Goal: Information Seeking & Learning: Compare options

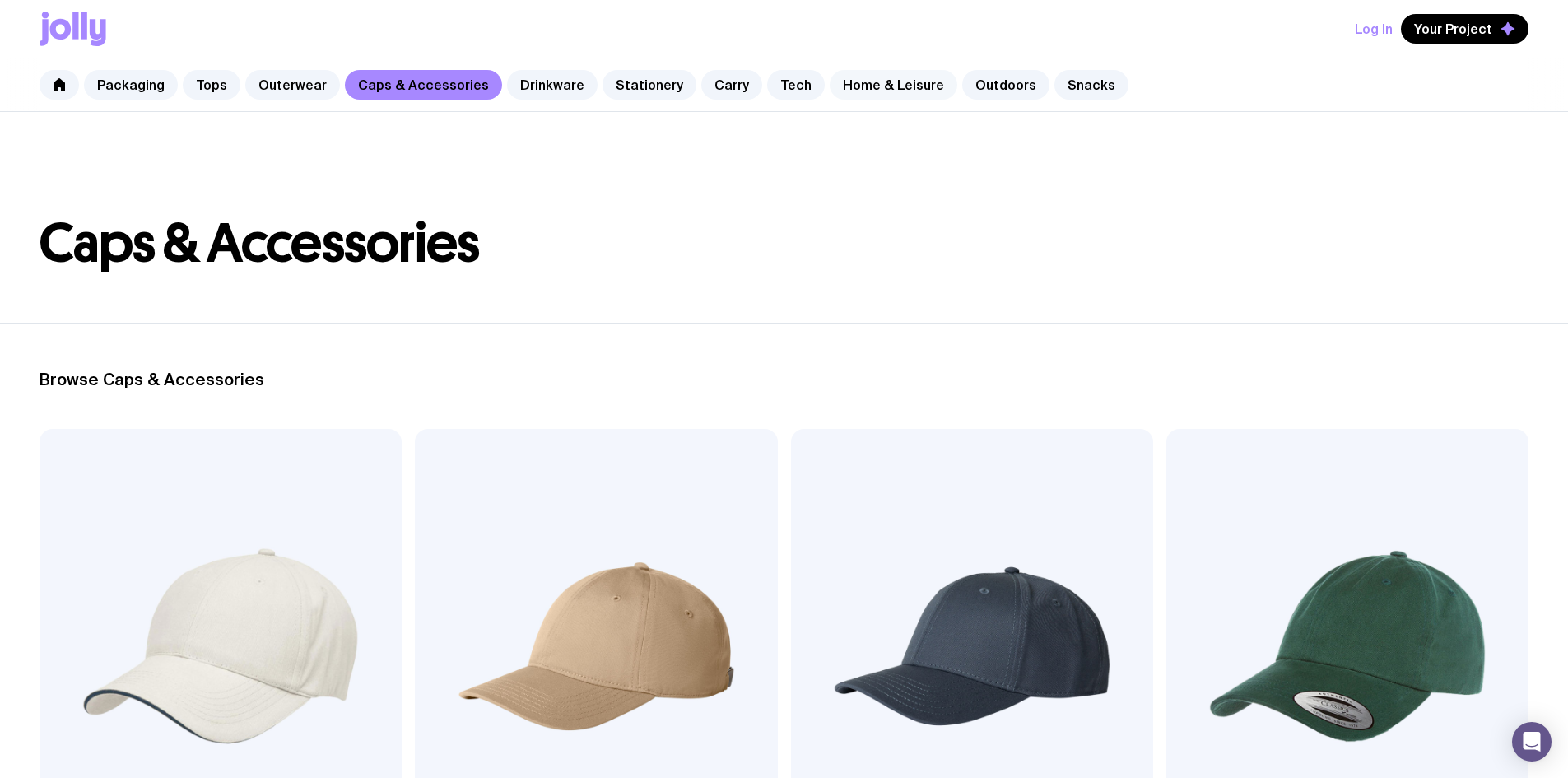
click at [881, 79] on link "Home & Leisure" at bounding box center [893, 85] width 127 height 29
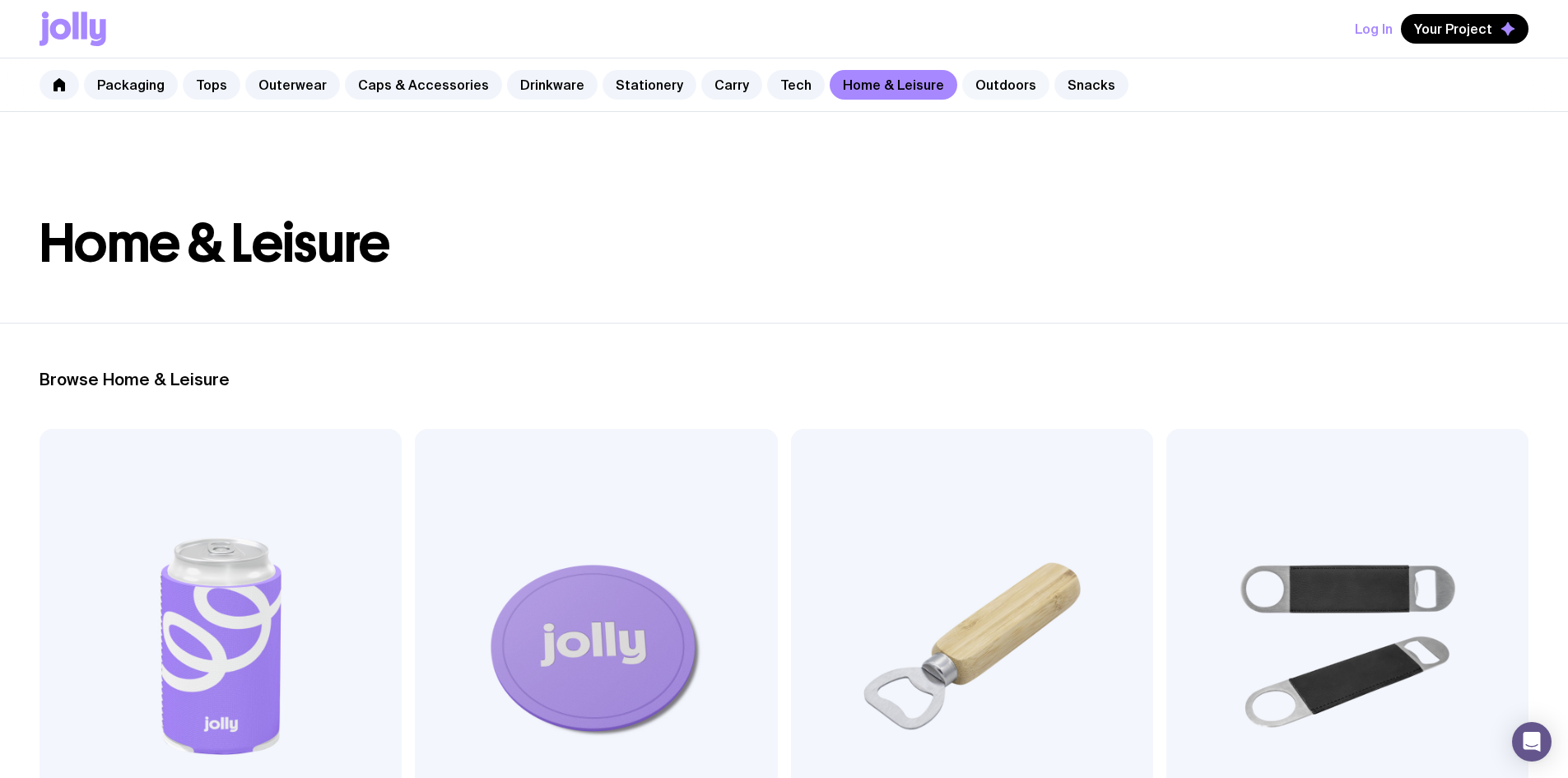
click at [991, 89] on link "Outdoors" at bounding box center [1005, 85] width 87 height 29
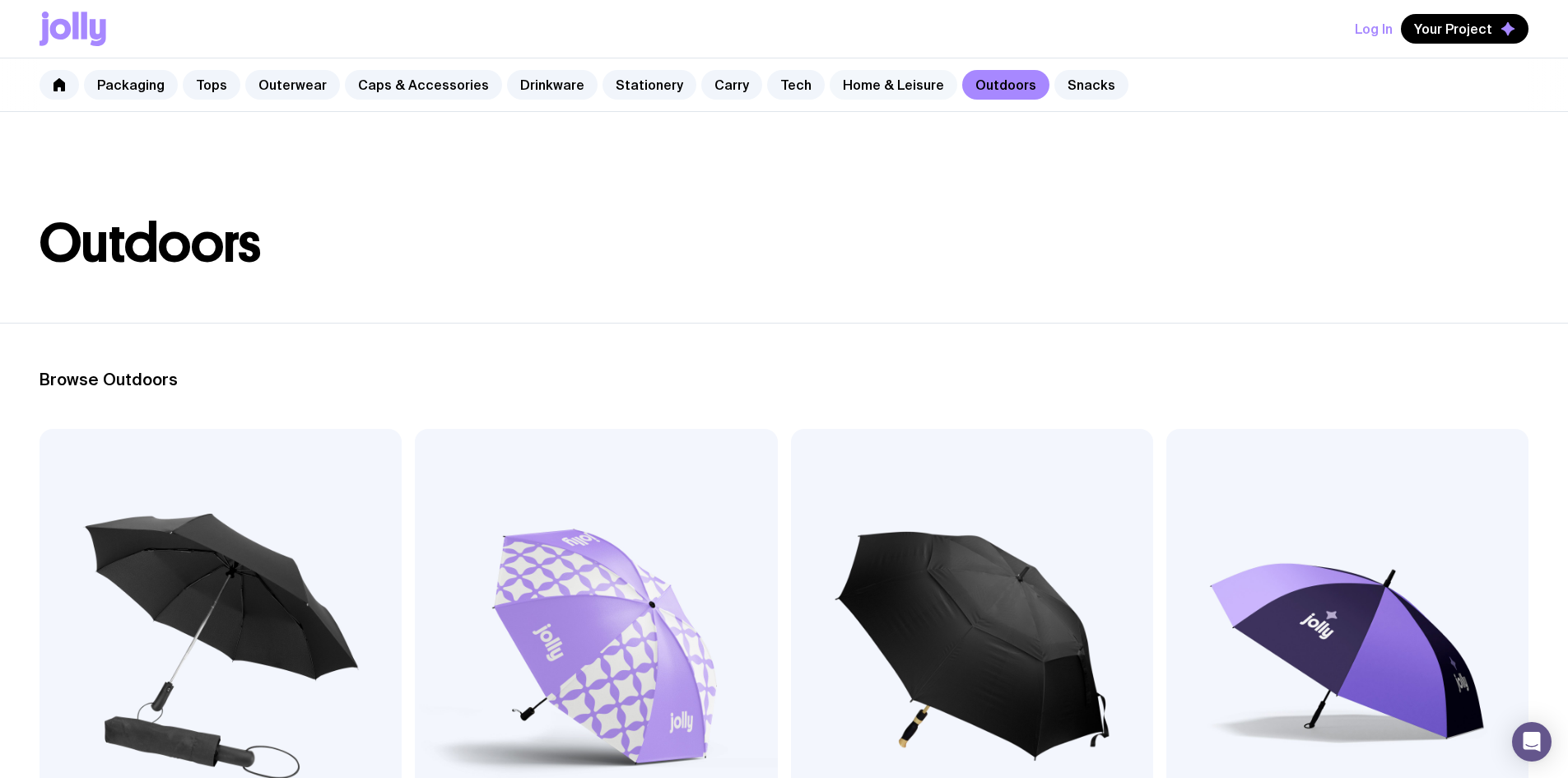
click at [866, 86] on link "Home & Leisure" at bounding box center [893, 85] width 127 height 29
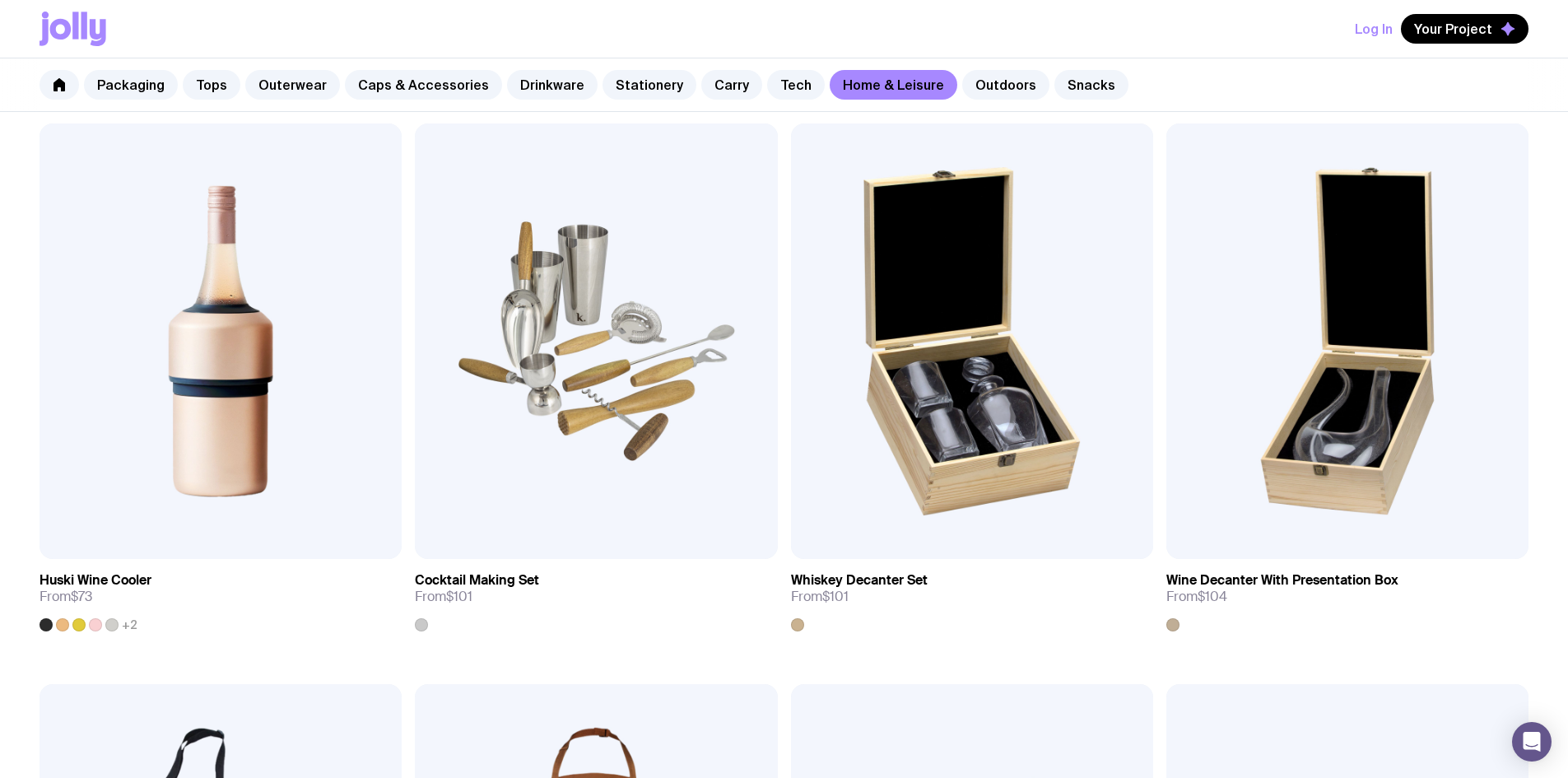
scroll to position [905, 0]
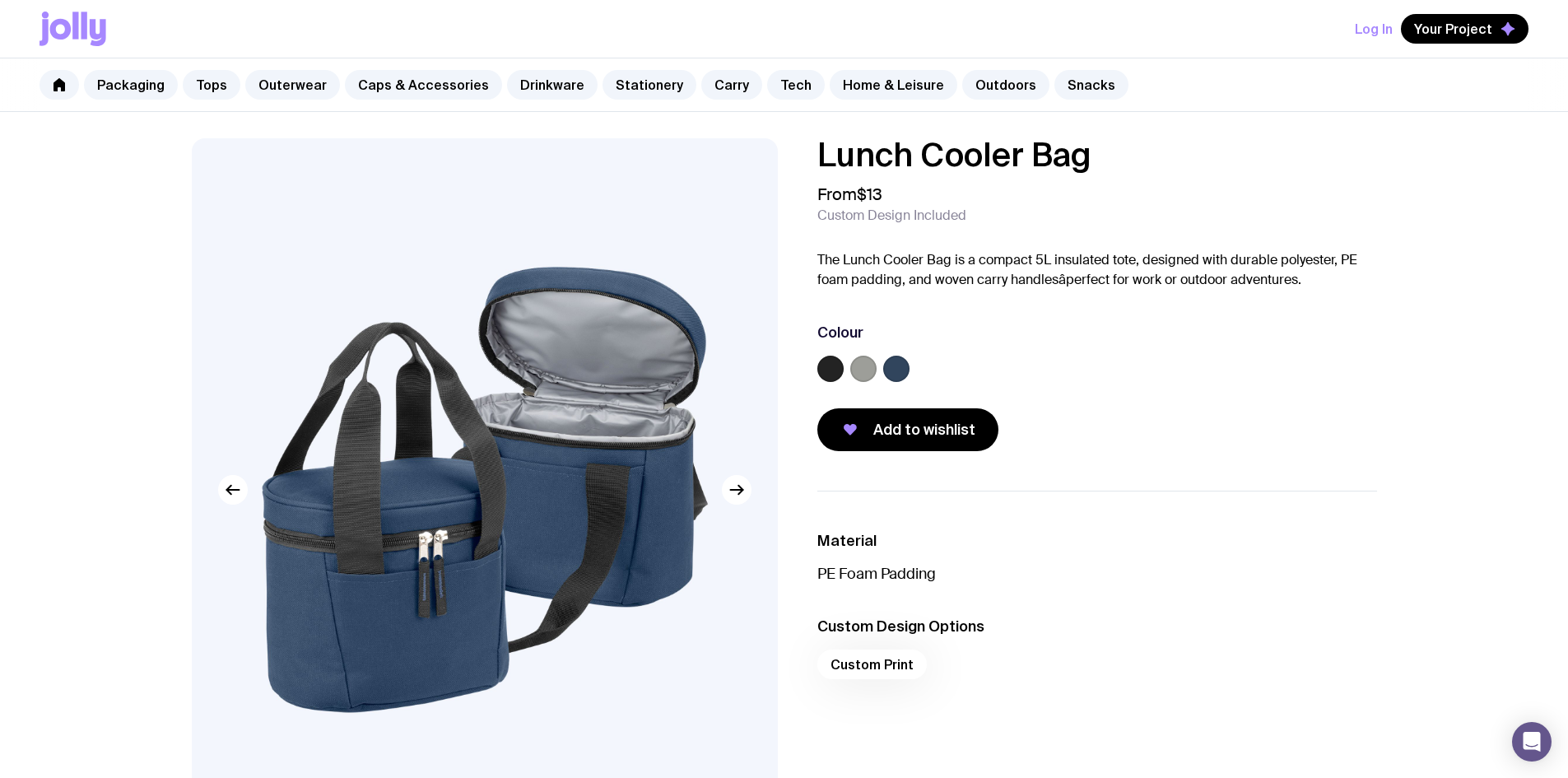
click at [854, 370] on label at bounding box center [863, 368] width 26 height 26
click at [0, 0] on input "radio" at bounding box center [0, 0] width 0 height 0
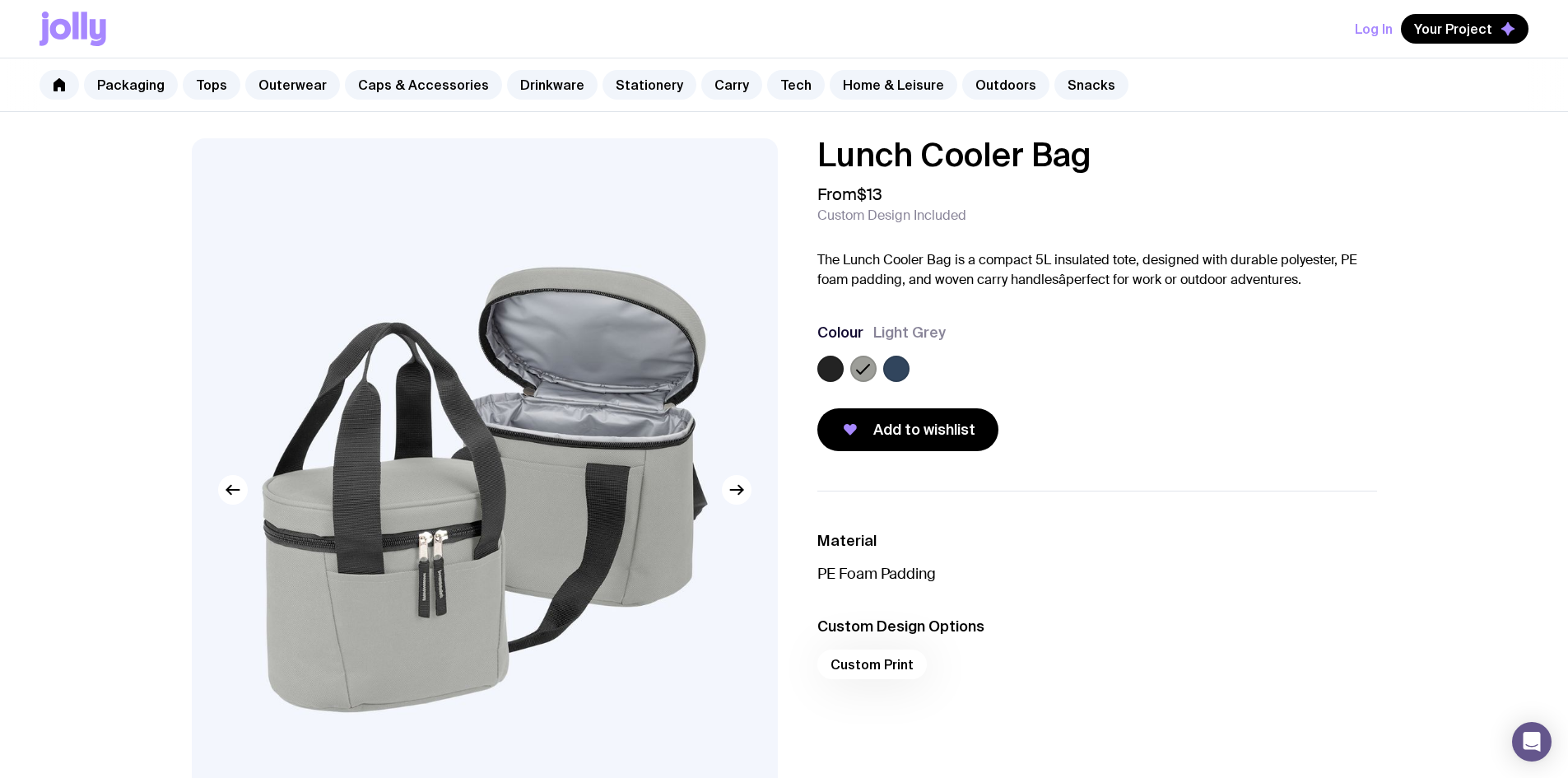
click at [820, 371] on label at bounding box center [830, 368] width 26 height 26
click at [0, 0] on input "radio" at bounding box center [0, 0] width 0 height 0
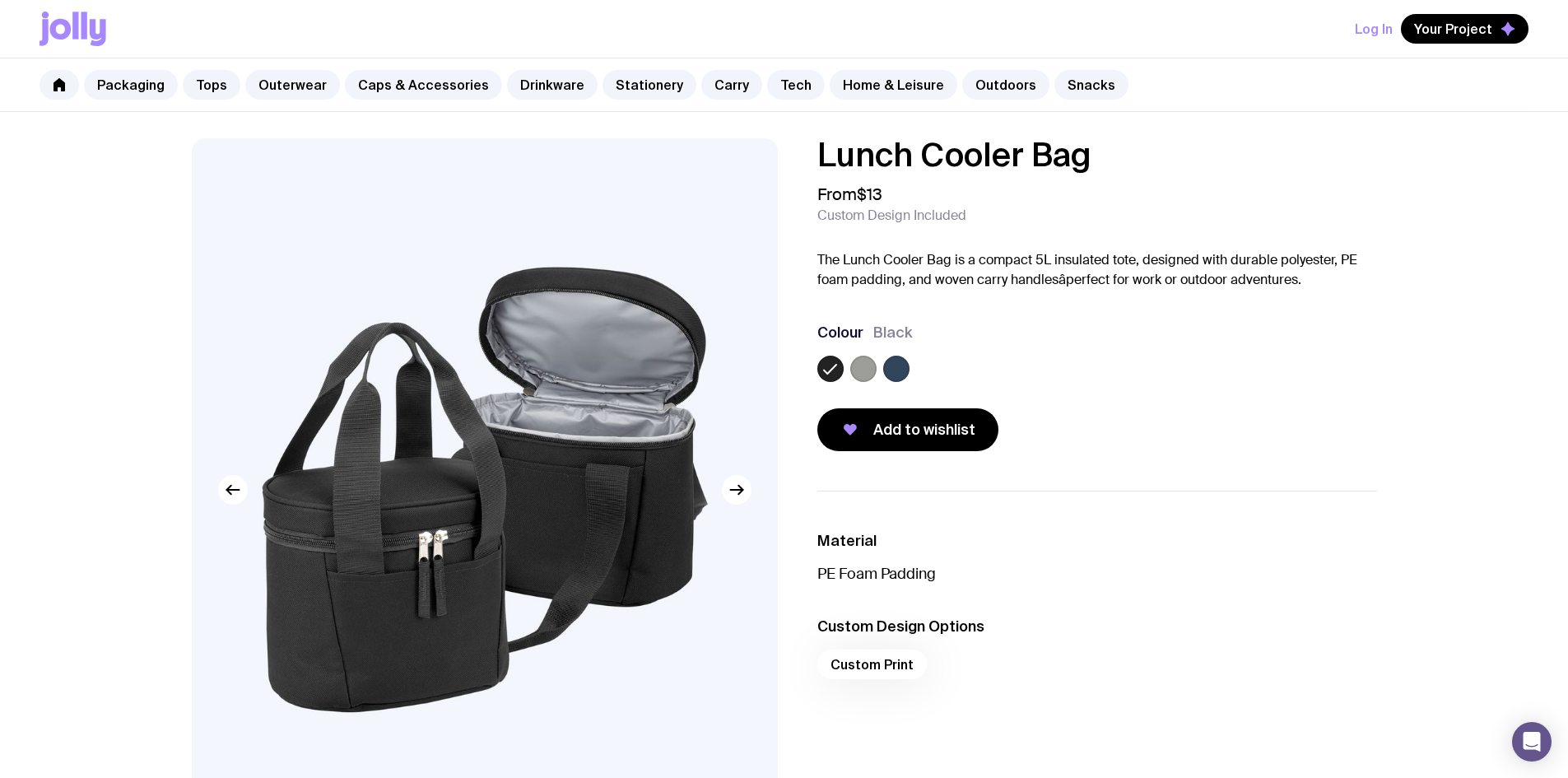
click at [893, 371] on label at bounding box center [895, 368] width 26 height 26
click at [0, 0] on input "radio" at bounding box center [0, 0] width 0 height 0
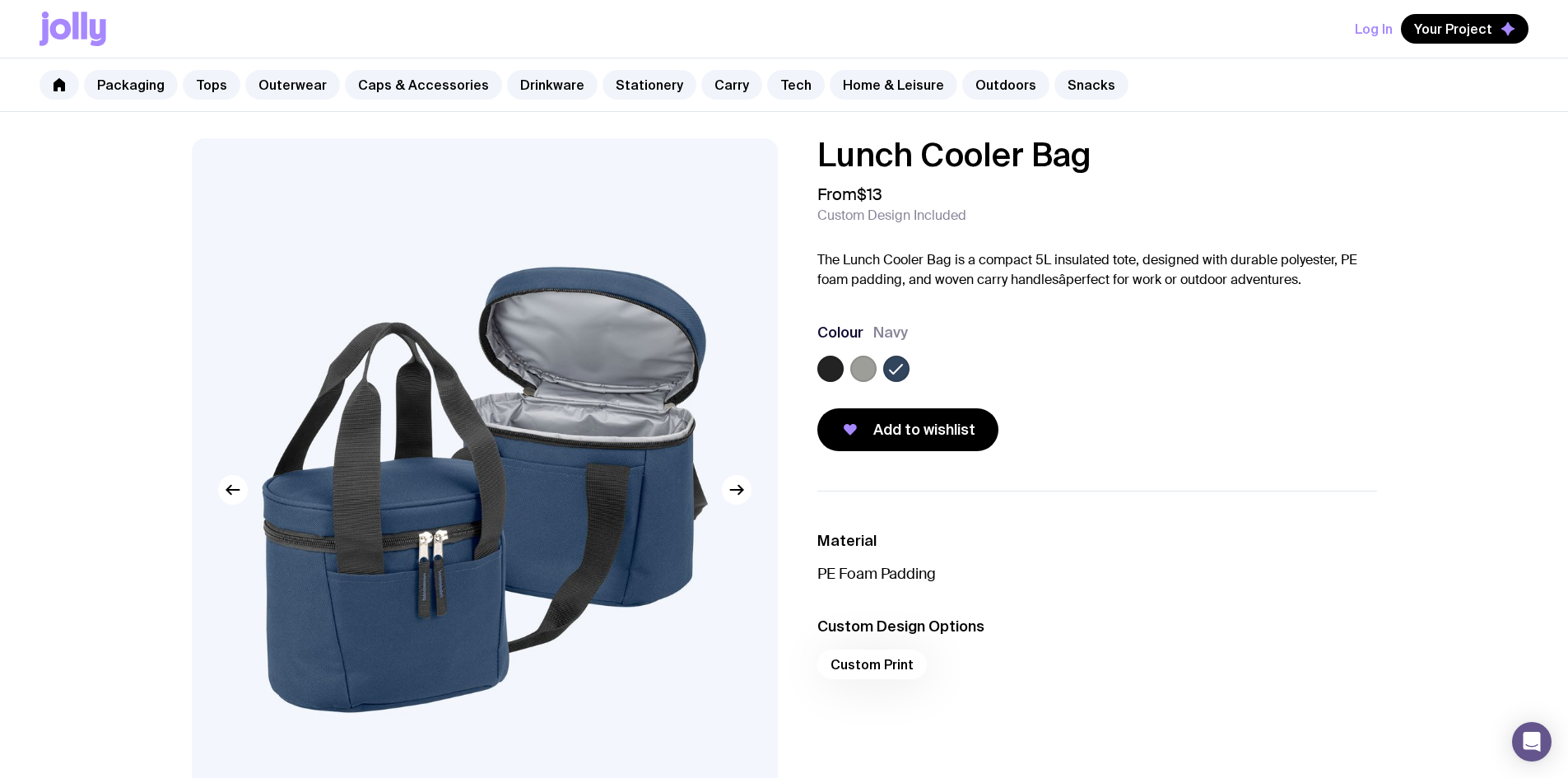
click at [868, 368] on label at bounding box center [863, 368] width 26 height 26
click at [0, 0] on input "radio" at bounding box center [0, 0] width 0 height 0
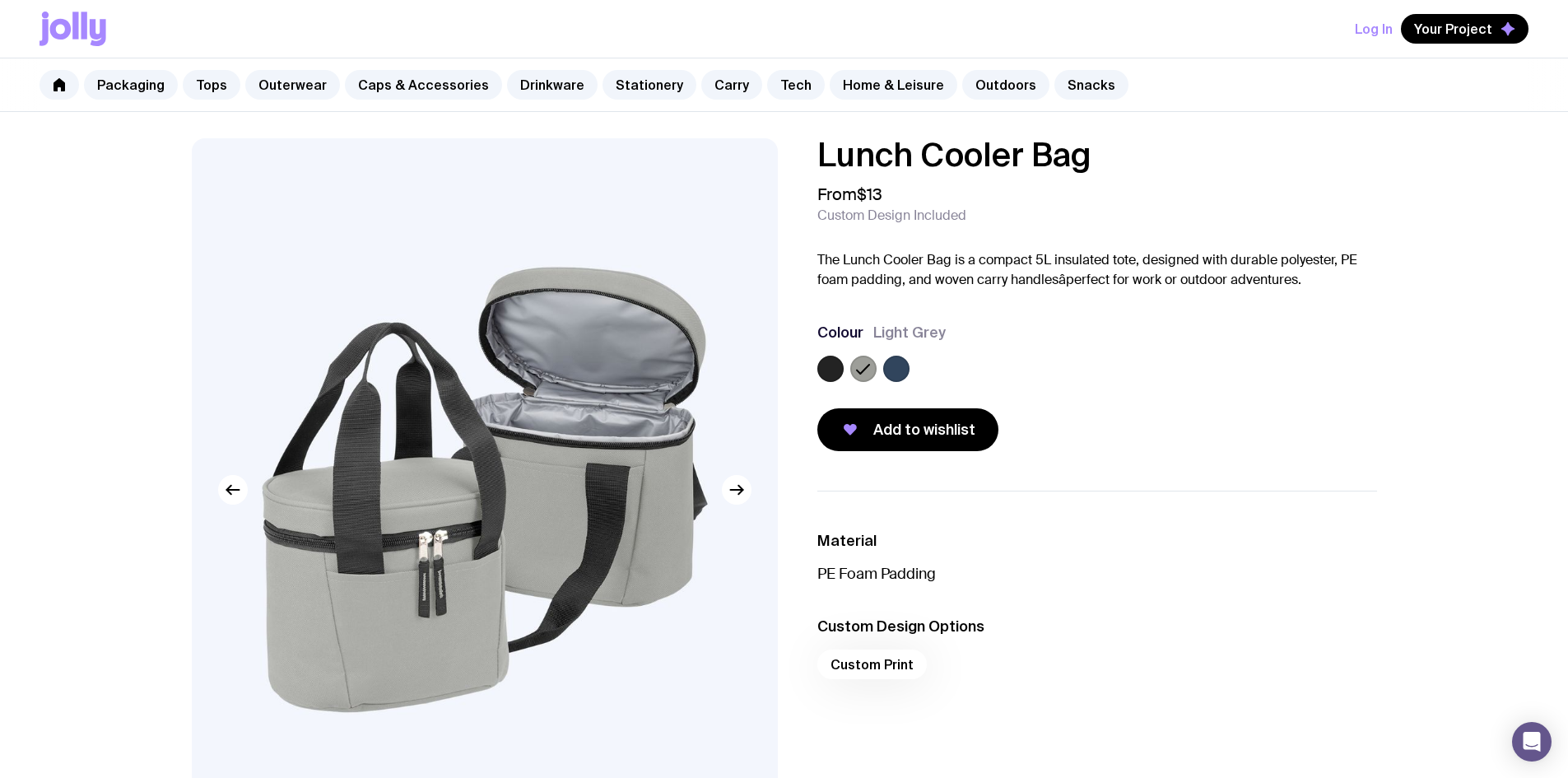
click at [831, 366] on label at bounding box center [830, 368] width 26 height 26
click at [0, 0] on input "radio" at bounding box center [0, 0] width 0 height 0
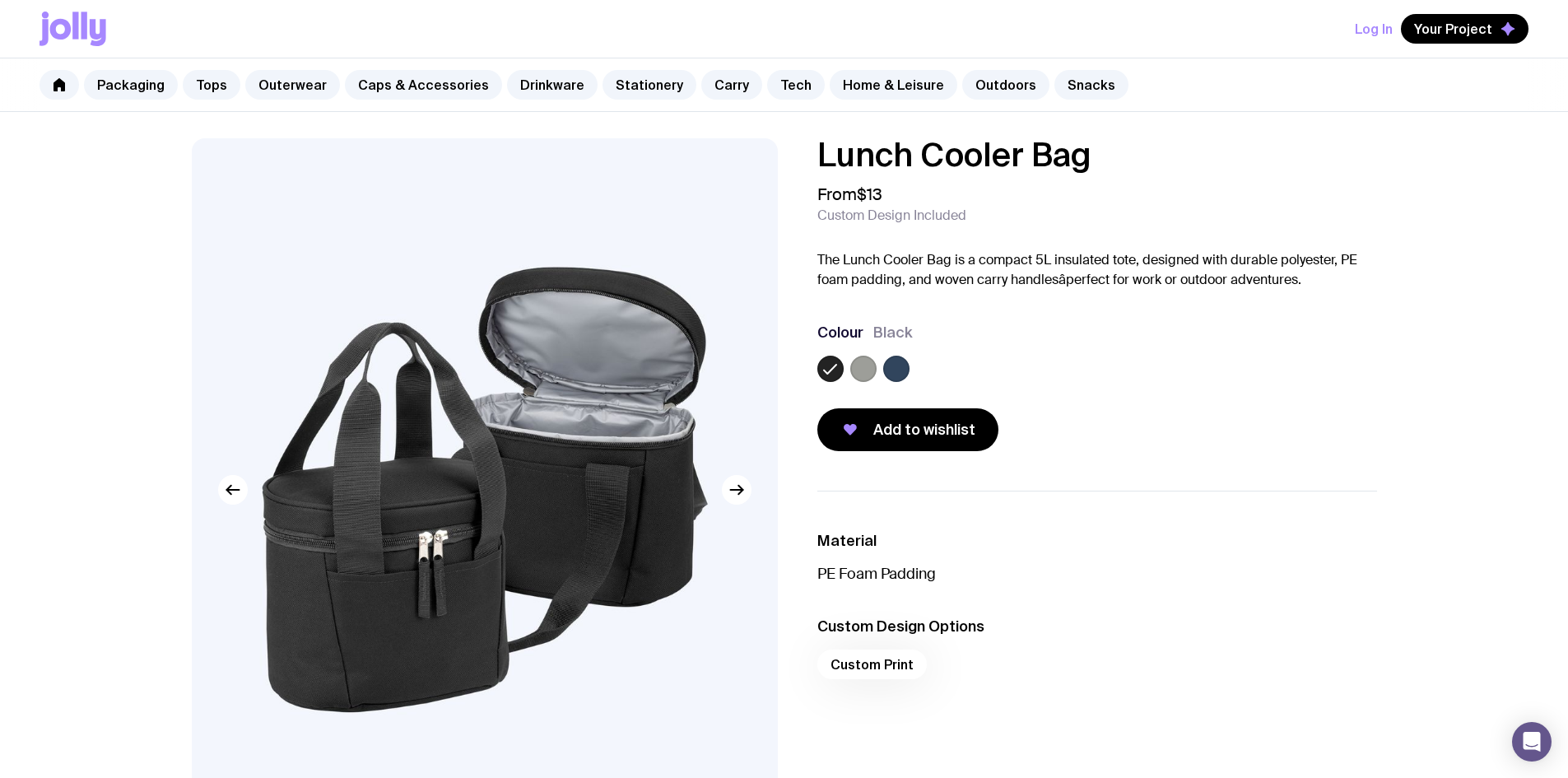
click at [894, 369] on label at bounding box center [895, 368] width 26 height 26
click at [0, 0] on input "radio" at bounding box center [0, 0] width 0 height 0
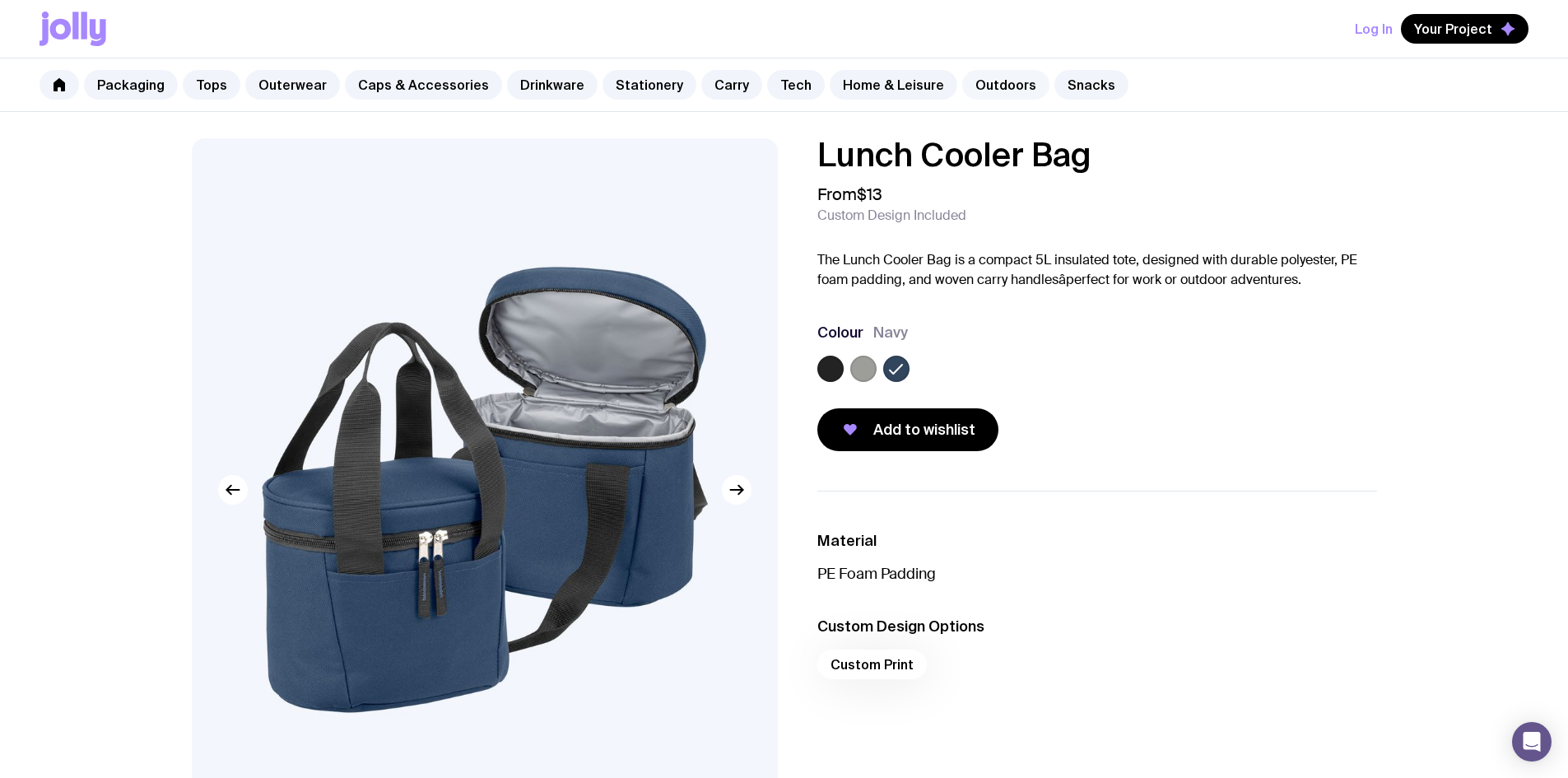
click at [990, 86] on link "Outdoors" at bounding box center [1005, 85] width 87 height 29
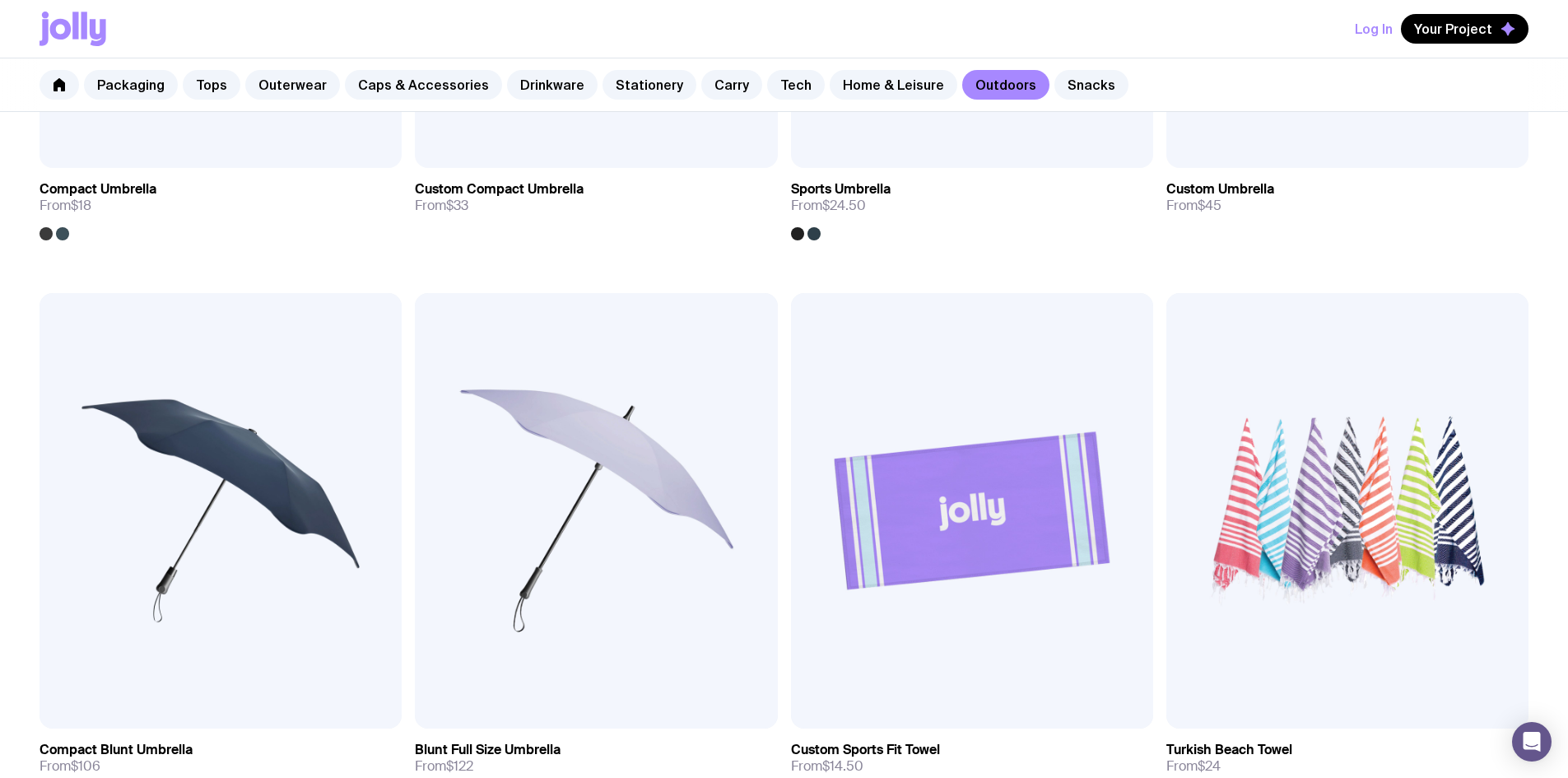
scroll to position [658, 0]
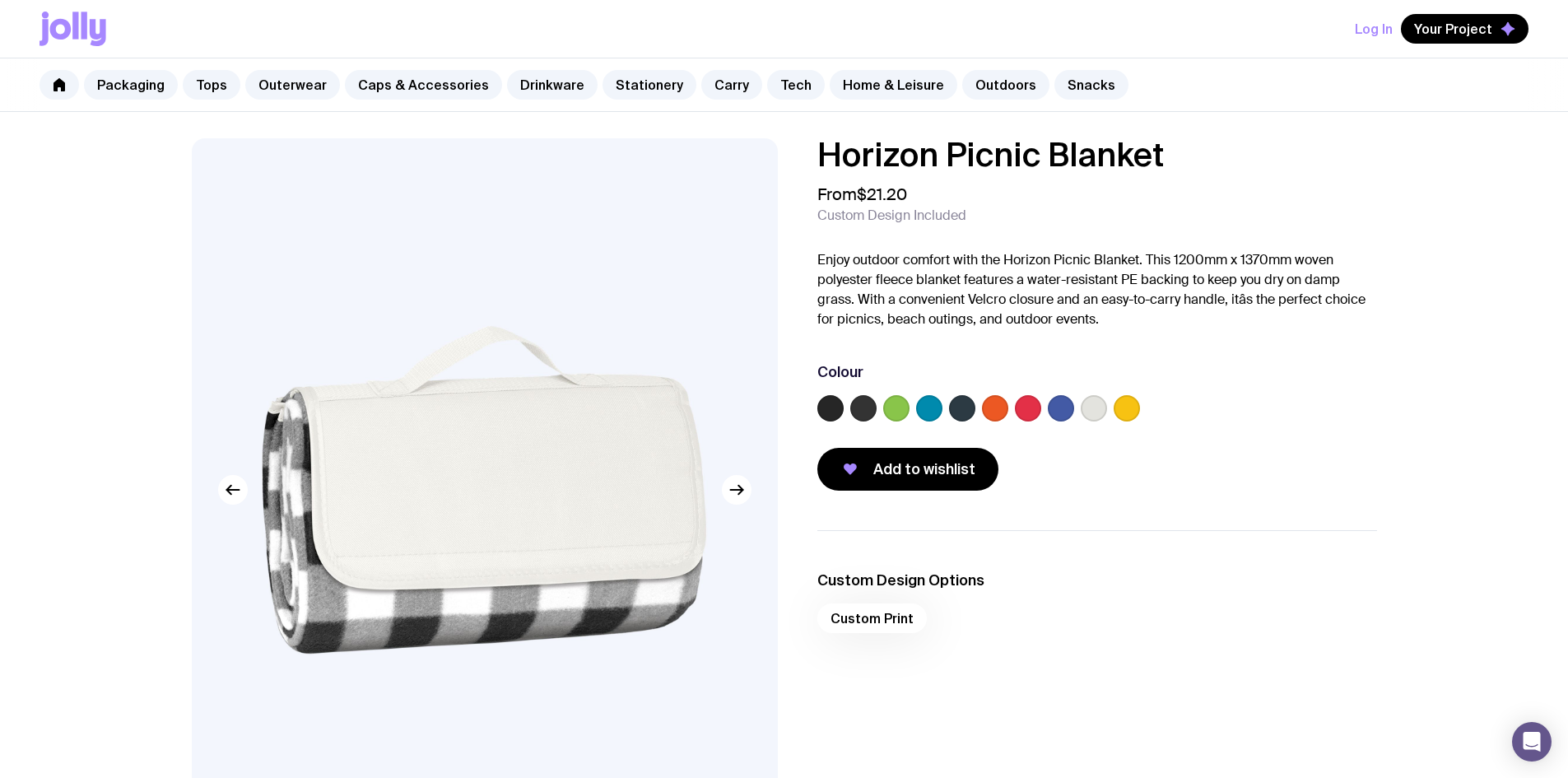
click at [972, 412] on label at bounding box center [962, 408] width 26 height 26
click at [0, 0] on input "radio" at bounding box center [0, 0] width 0 height 0
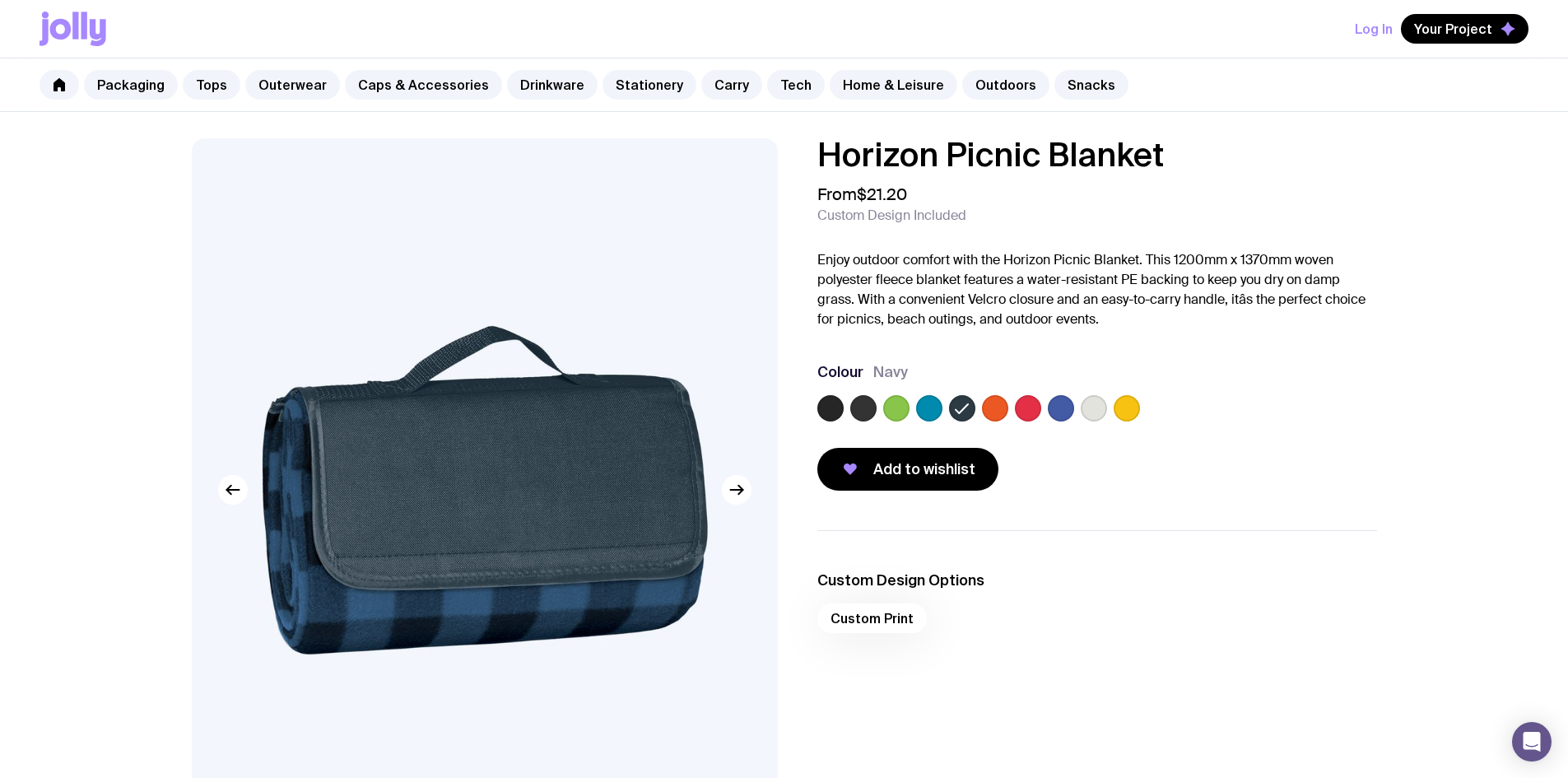
click at [868, 410] on label at bounding box center [863, 408] width 26 height 26
click at [0, 0] on input "radio" at bounding box center [0, 0] width 0 height 0
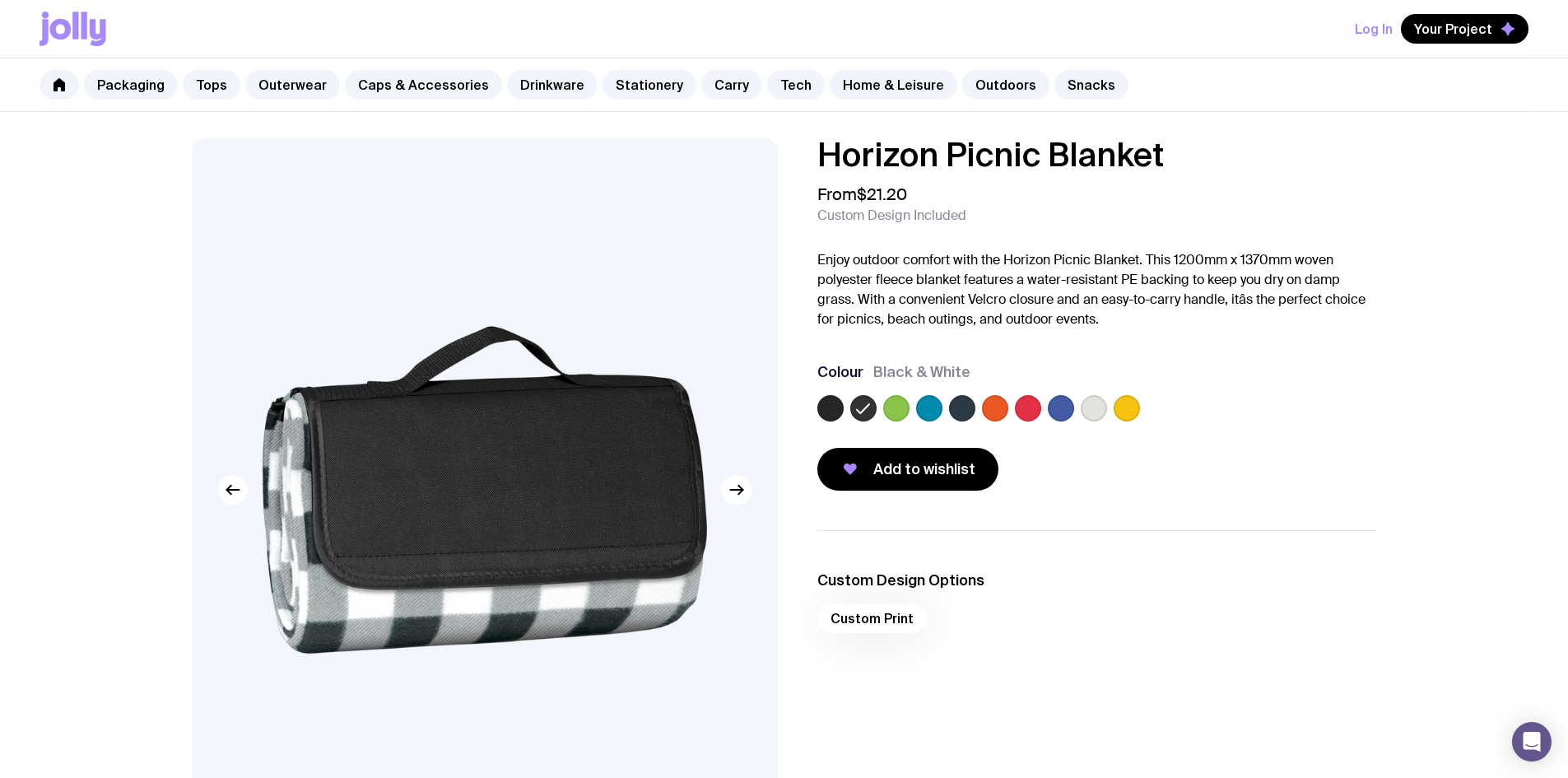
click at [809, 412] on div "Horizon Picnic Blanket From $21.20 Custom Design Included Enjoy outdoor comfort…" at bounding box center [1083, 314] width 586 height 352
click at [840, 414] on label at bounding box center [830, 408] width 26 height 26
click at [0, 0] on input "radio" at bounding box center [0, 0] width 0 height 0
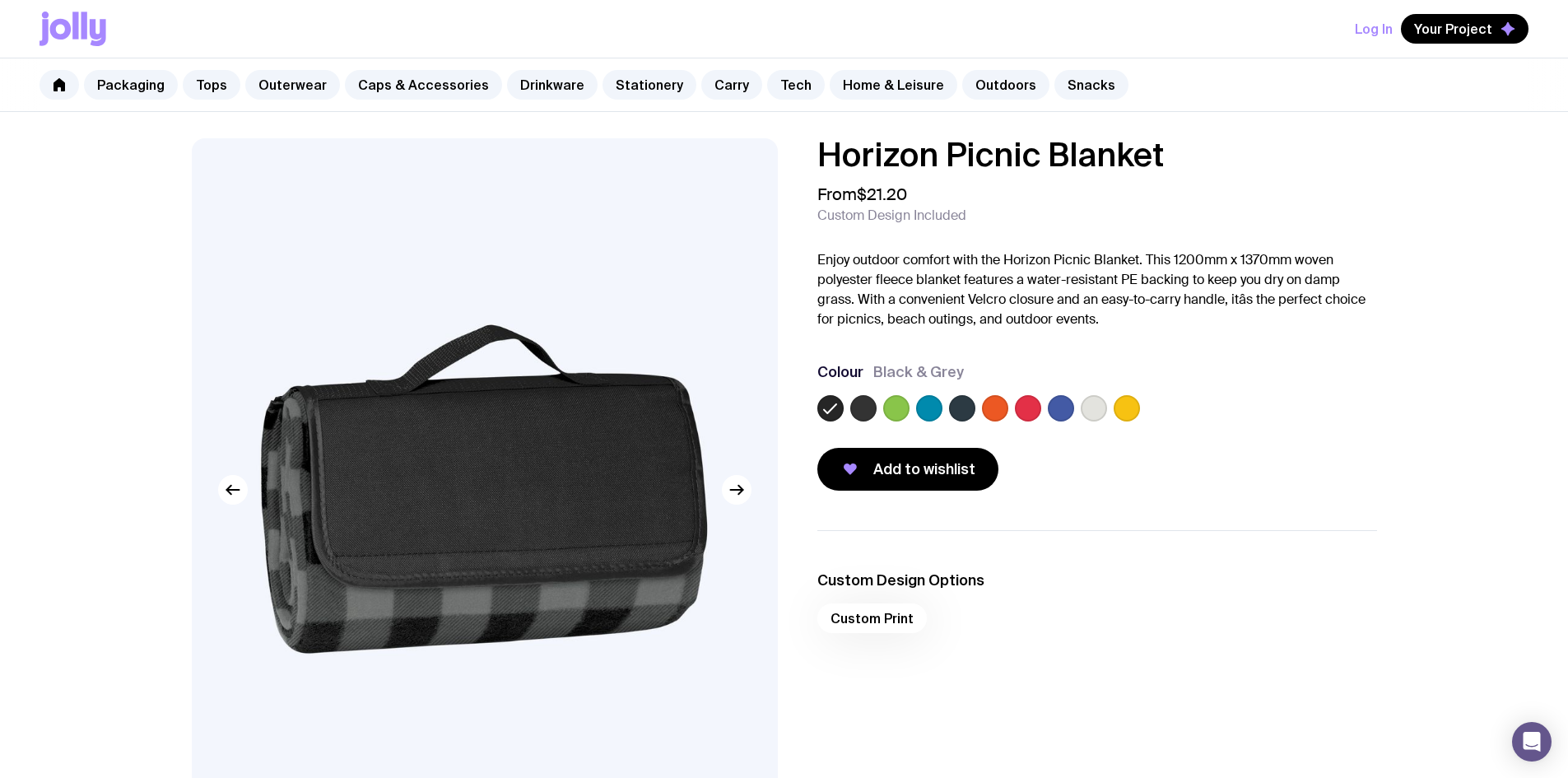
click at [959, 411] on label at bounding box center [962, 408] width 26 height 26
click at [0, 0] on input "radio" at bounding box center [0, 0] width 0 height 0
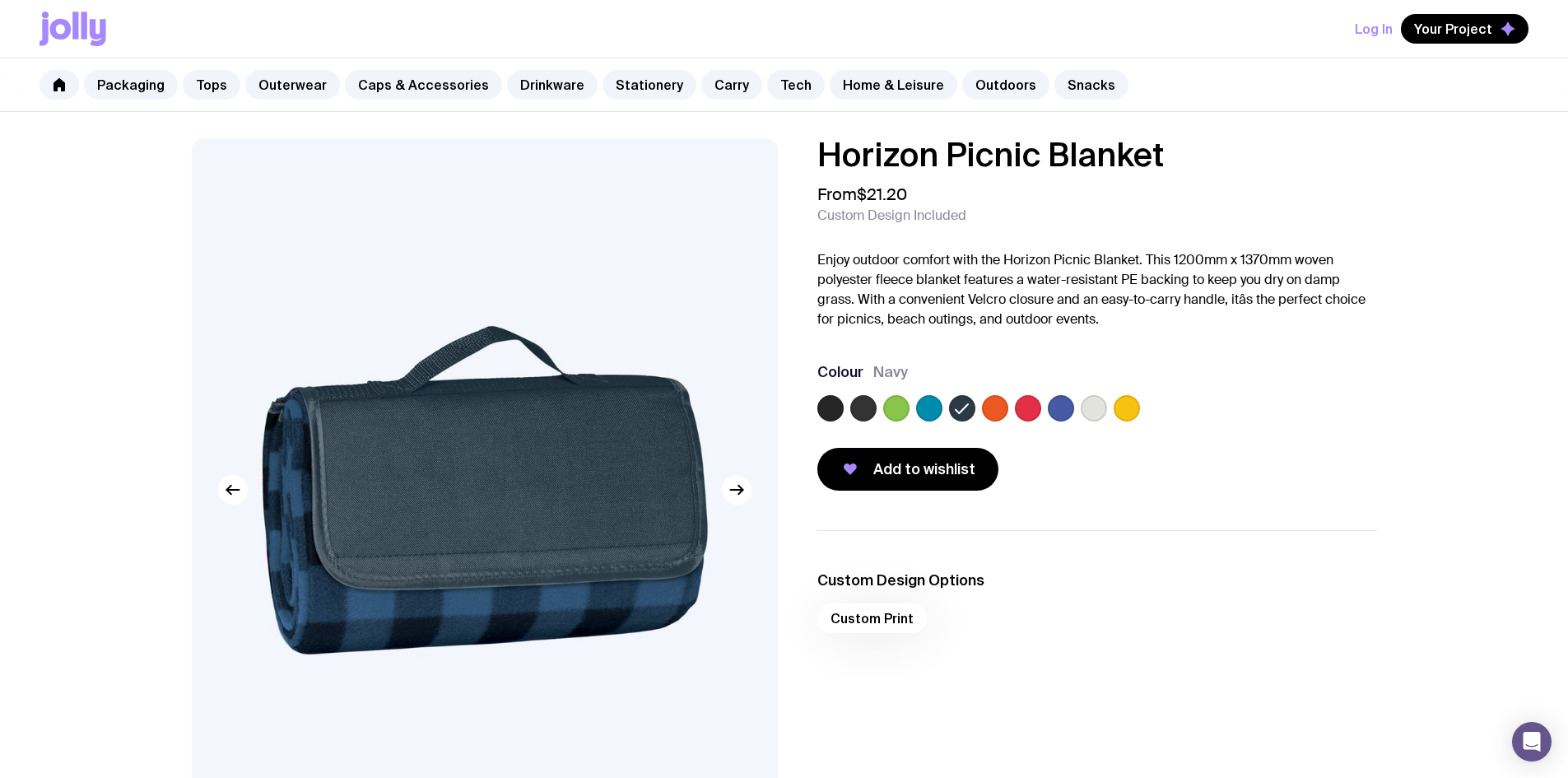
click at [1067, 410] on label at bounding box center [1061, 408] width 26 height 26
click at [0, 0] on input "radio" at bounding box center [0, 0] width 0 height 0
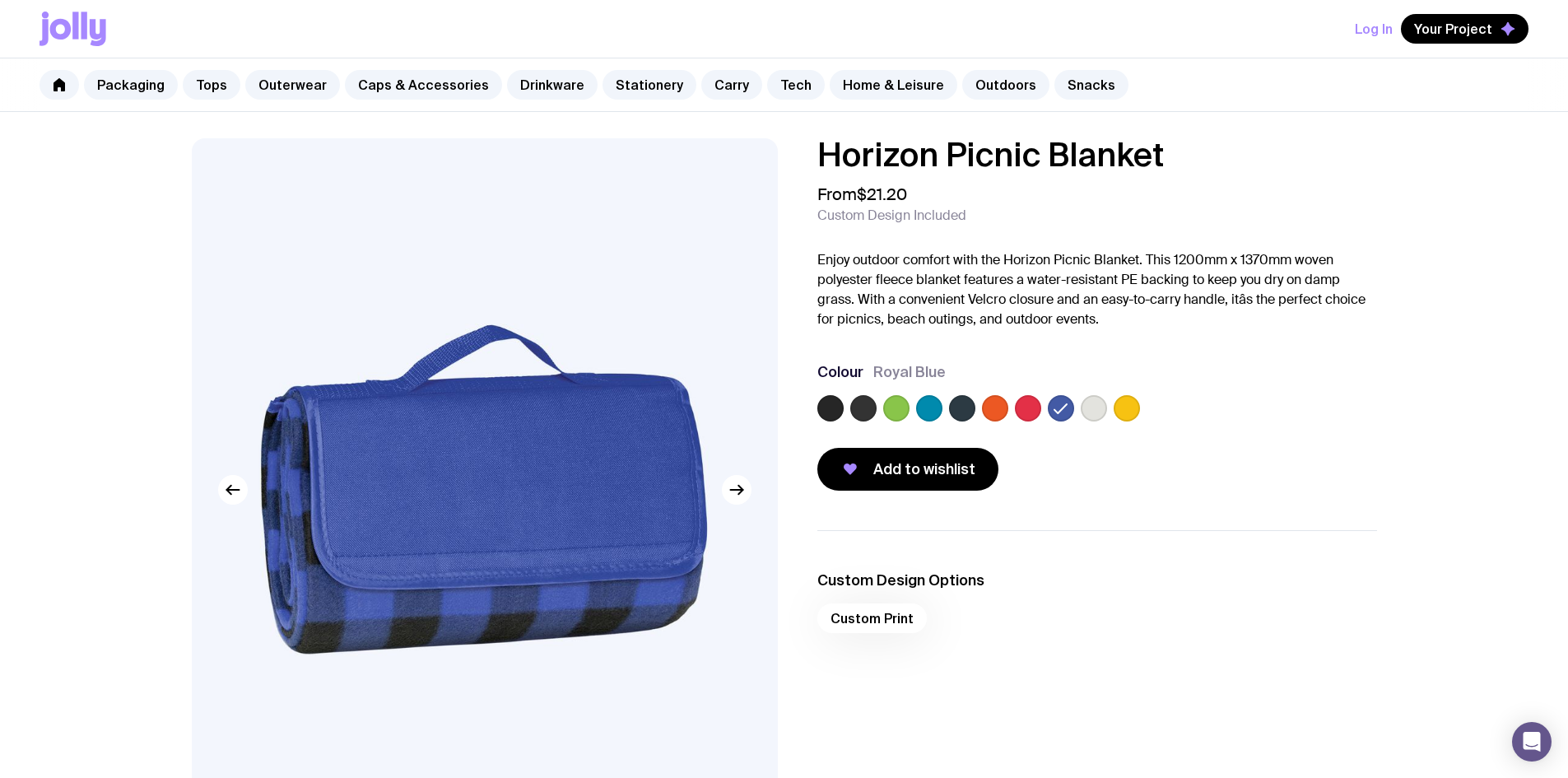
click at [950, 411] on label at bounding box center [962, 408] width 26 height 26
click at [0, 0] on input "radio" at bounding box center [0, 0] width 0 height 0
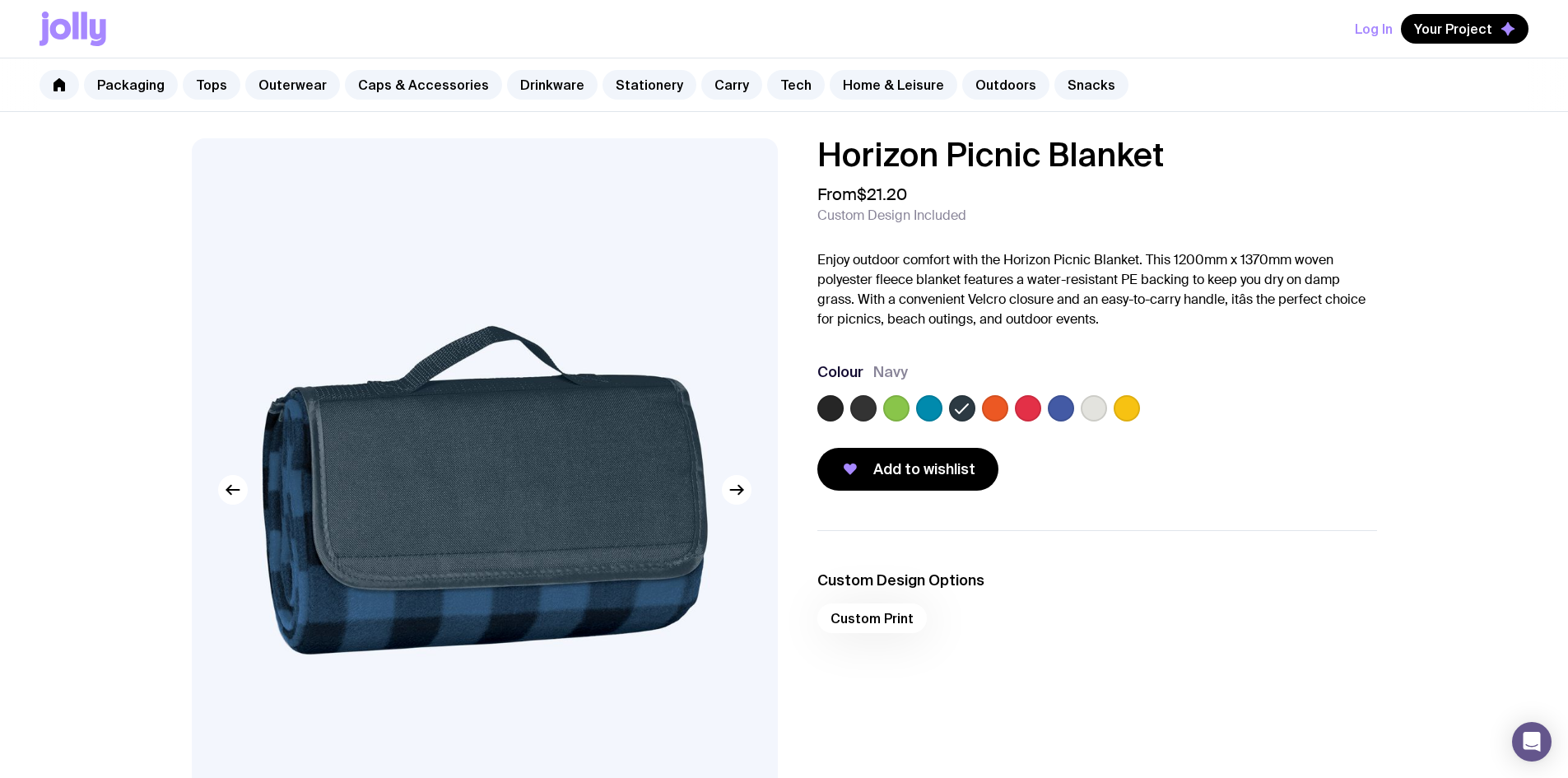
click at [1085, 411] on label at bounding box center [1093, 408] width 26 height 26
click at [0, 0] on input "radio" at bounding box center [0, 0] width 0 height 0
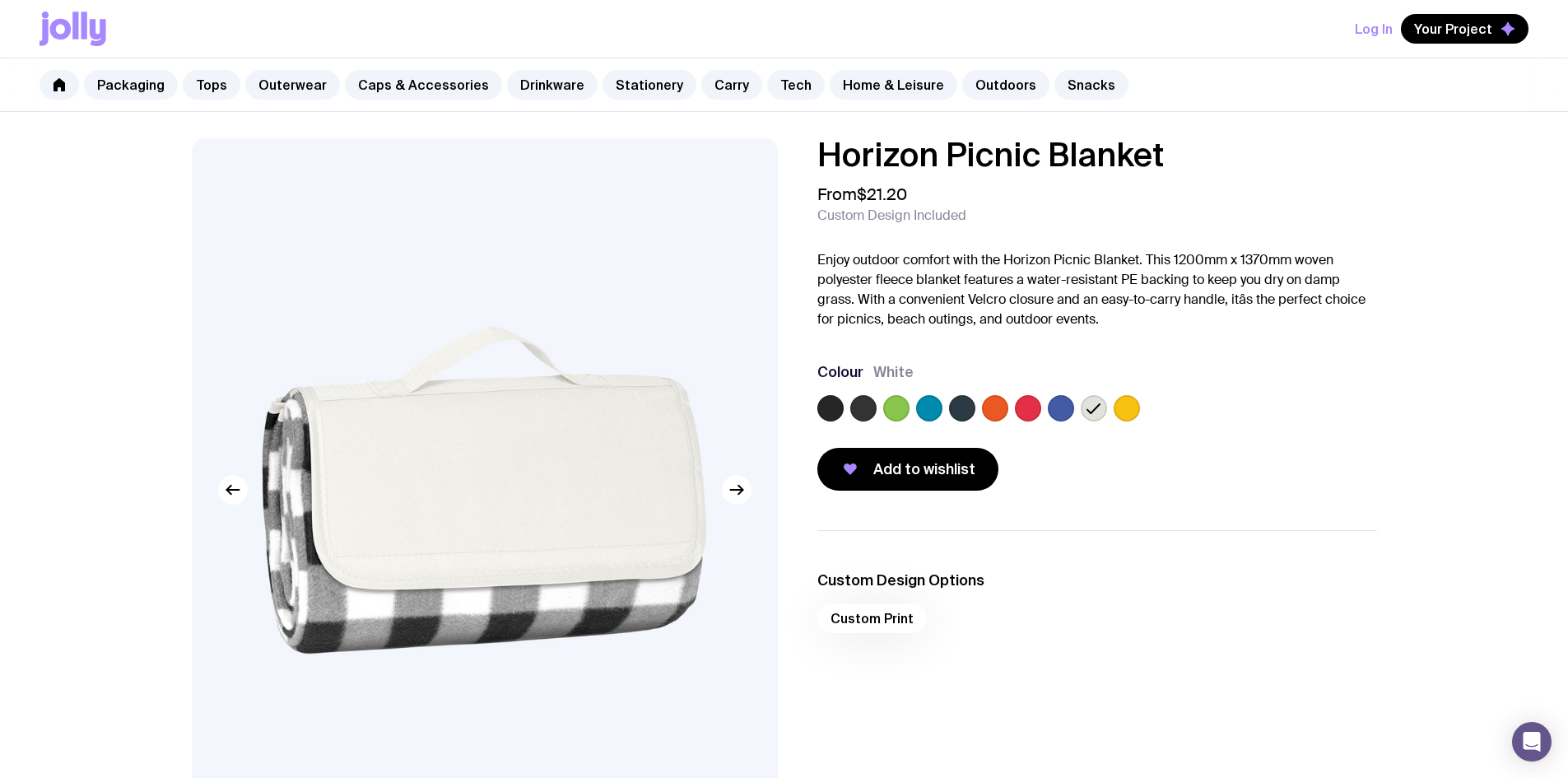
click at [968, 411] on label at bounding box center [962, 408] width 26 height 26
click at [0, 0] on input "radio" at bounding box center [0, 0] width 0 height 0
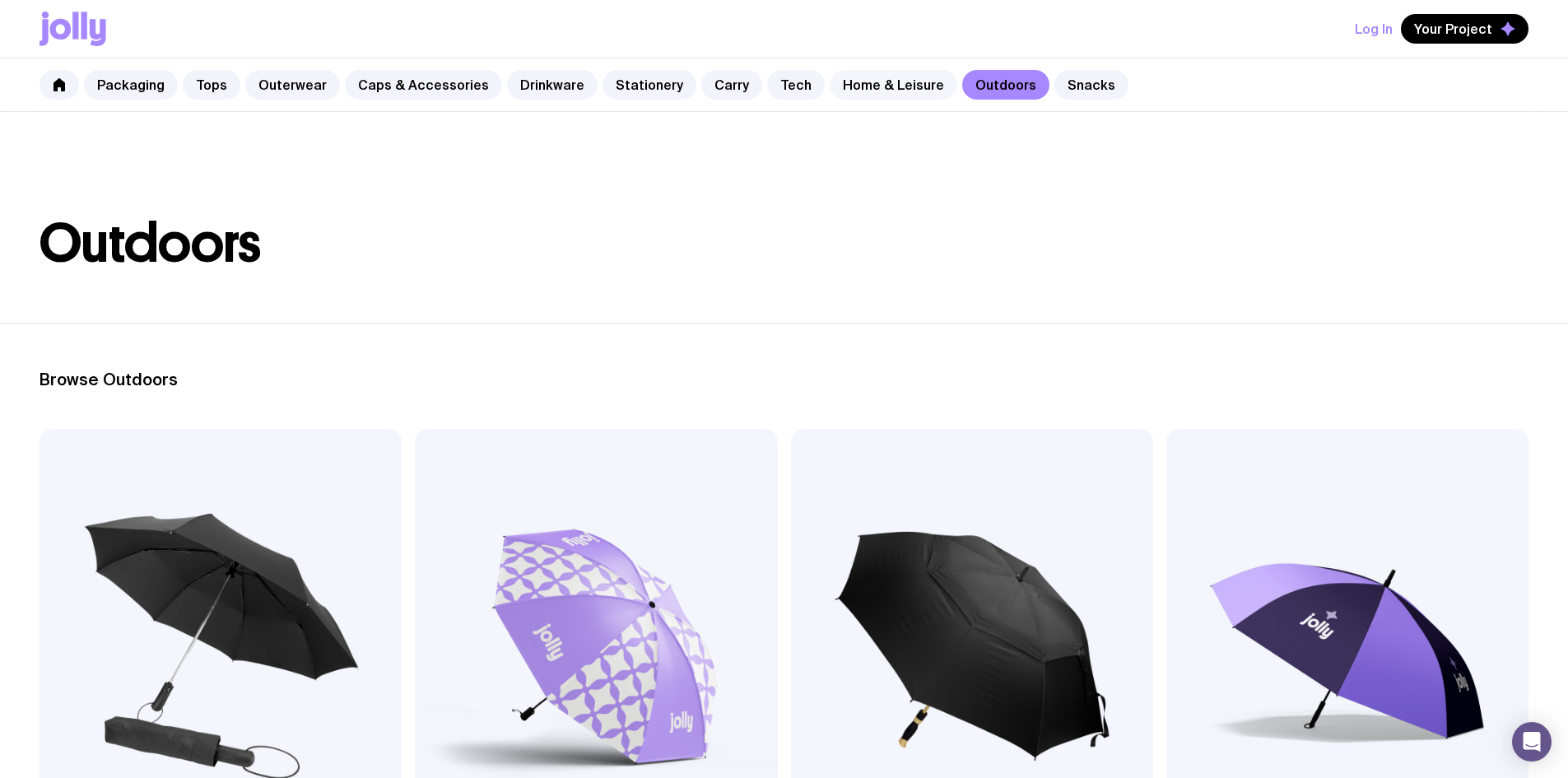
drag, startPoint x: 871, startPoint y: 79, endPoint x: 873, endPoint y: 89, distance: 10.2
click at [871, 79] on link "Home & Leisure" at bounding box center [893, 85] width 127 height 29
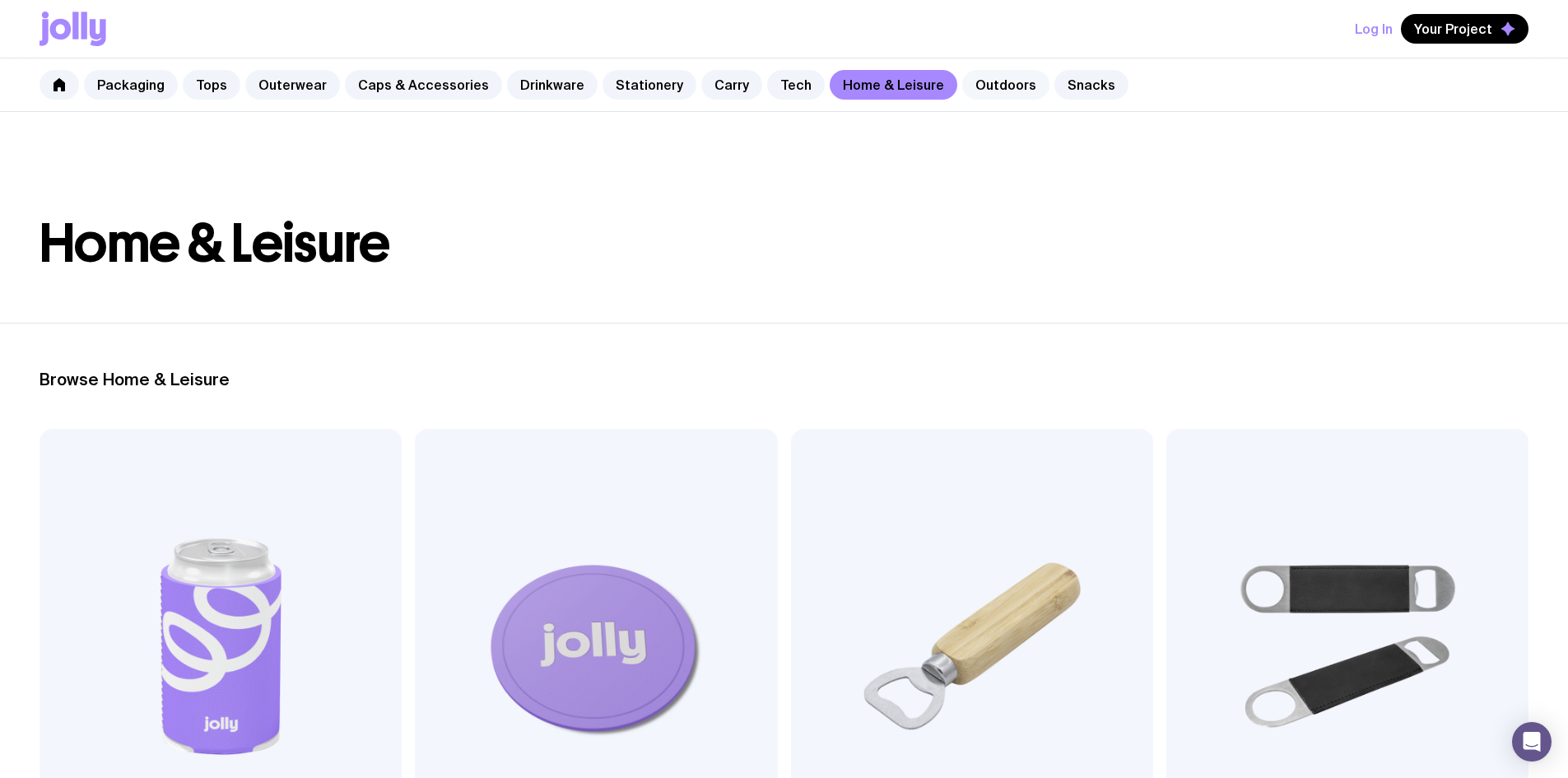
click at [986, 86] on link "Outdoors" at bounding box center [1005, 85] width 87 height 29
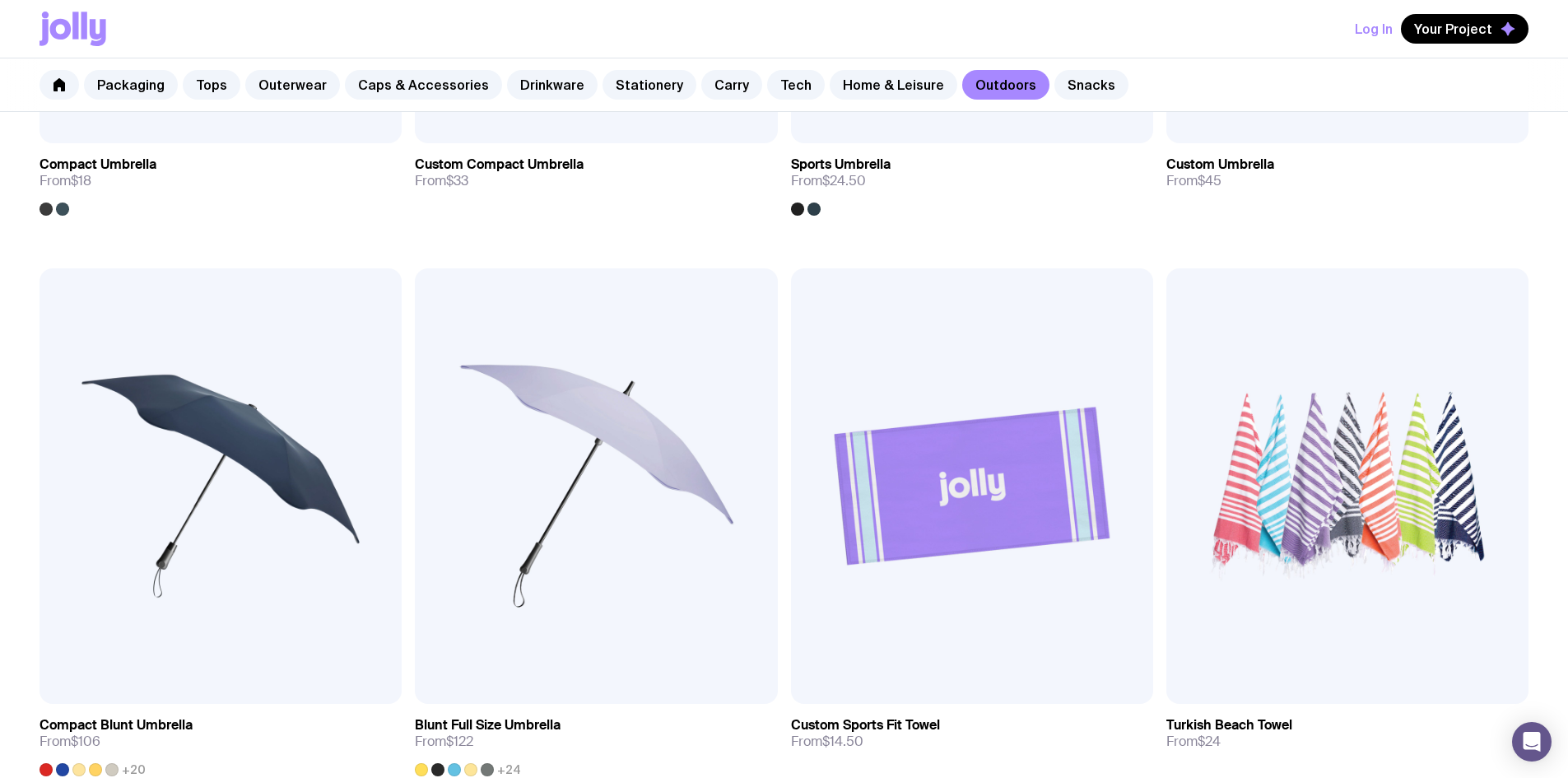
scroll to position [576, 0]
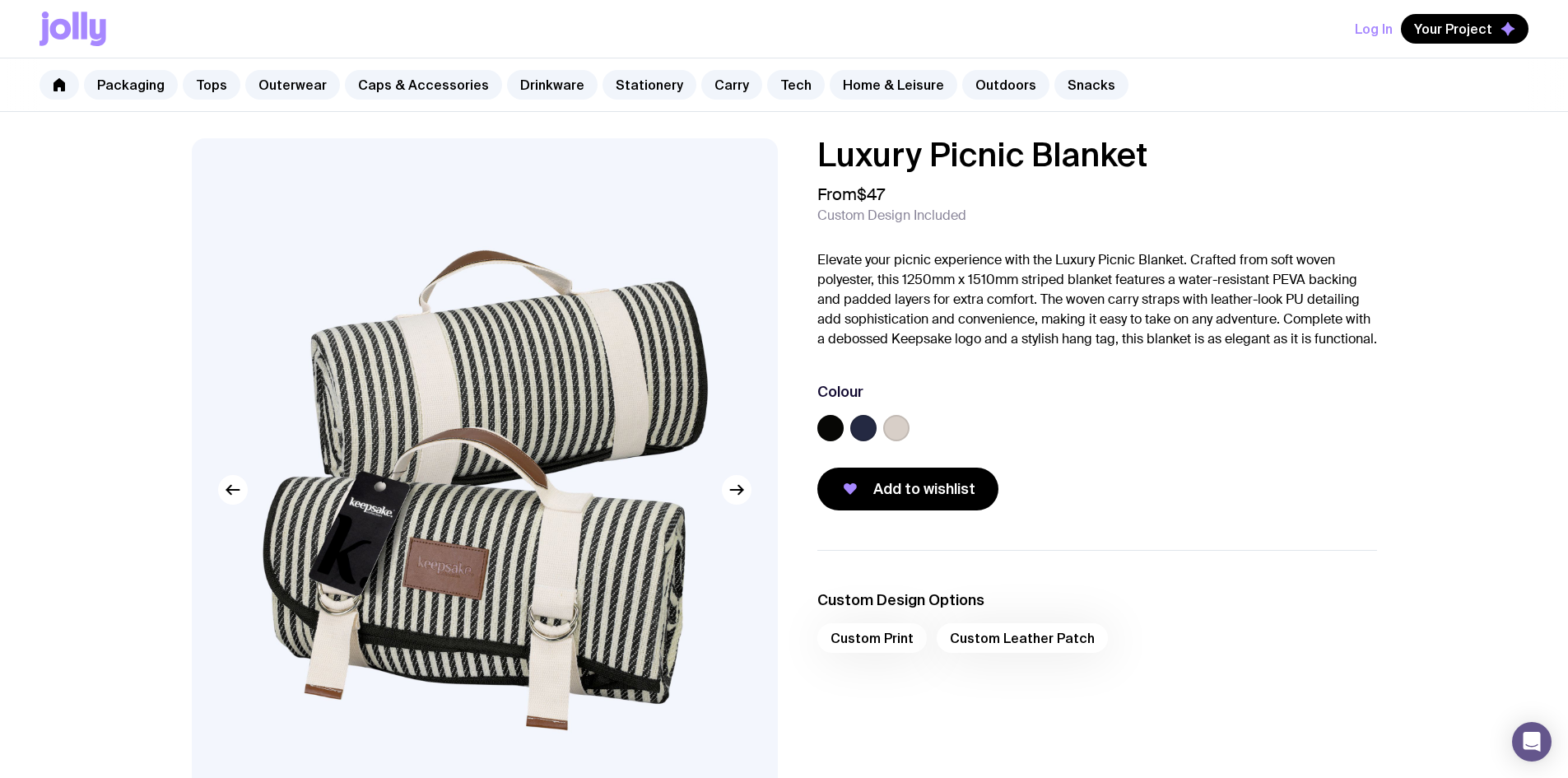
click at [872, 441] on label at bounding box center [863, 427] width 26 height 26
click at [0, 0] on input "radio" at bounding box center [0, 0] width 0 height 0
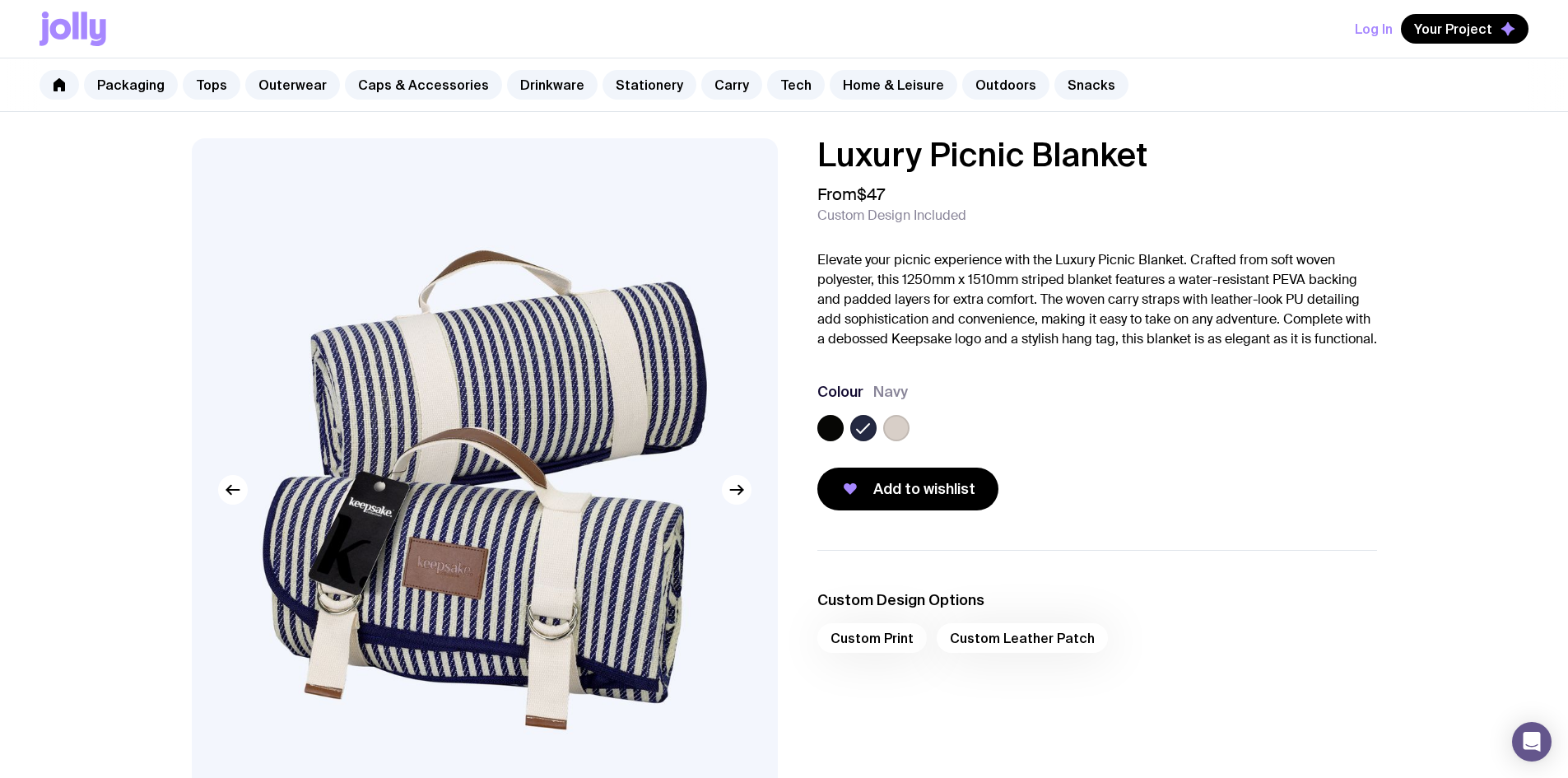
click at [1093, 686] on ul "Custom Design Options Custom Print Custom Leather Patch" at bounding box center [1097, 626] width 559 height 152
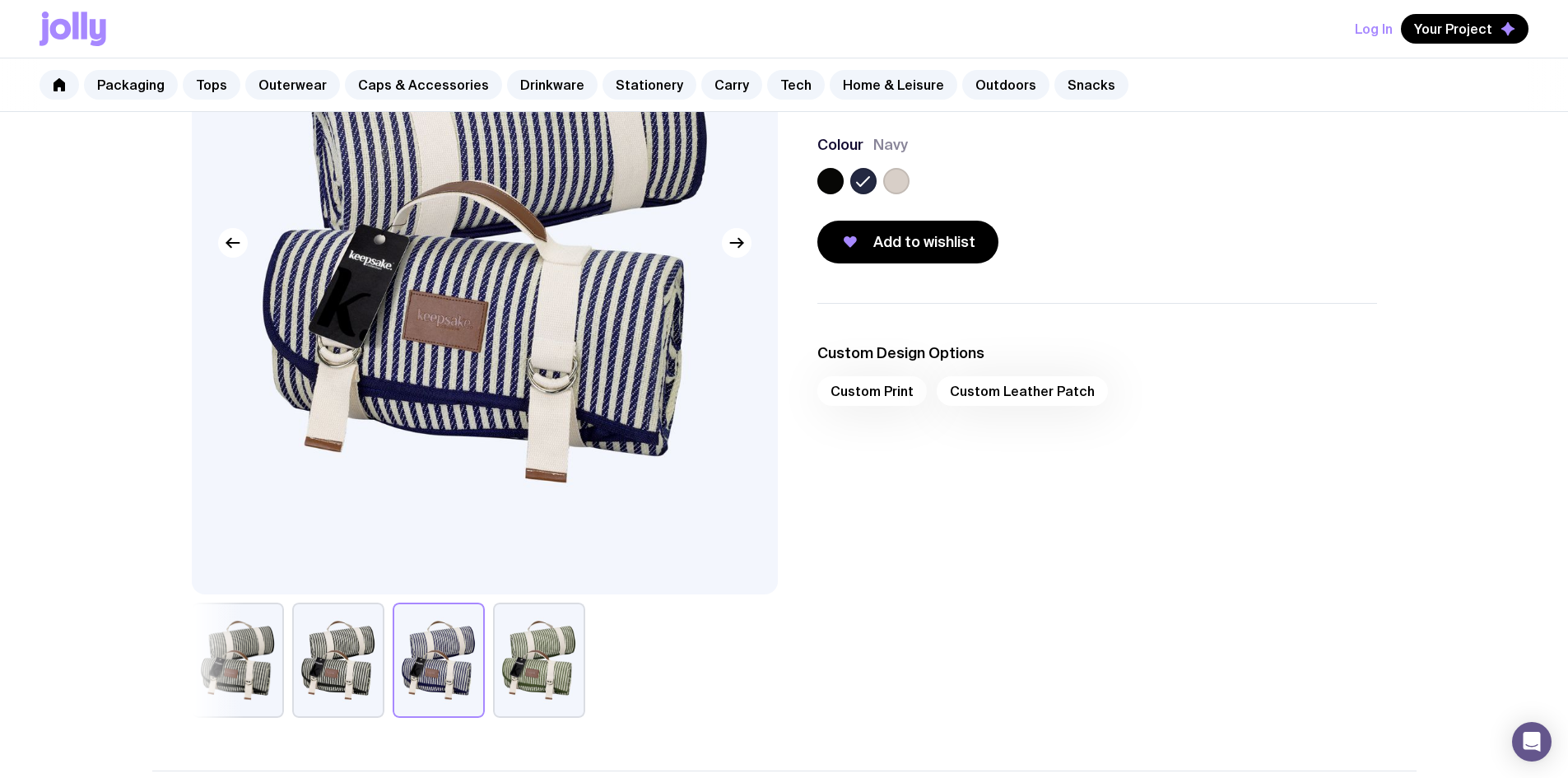
click at [872, 415] on div "Custom Print Custom Leather Patch" at bounding box center [1097, 396] width 559 height 39
click at [873, 410] on div "Custom Print Custom Leather Patch" at bounding box center [1097, 396] width 559 height 39
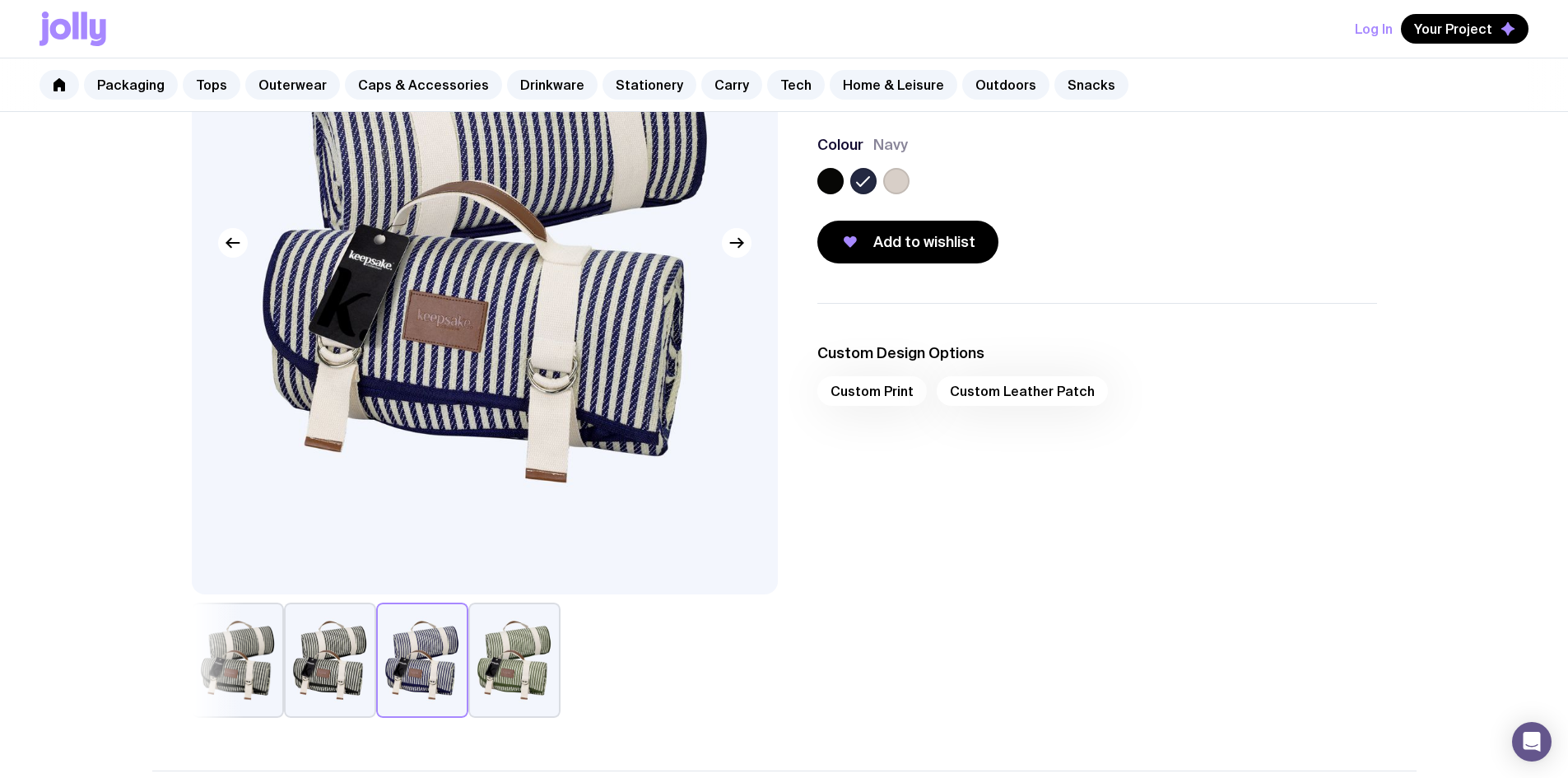
scroll to position [82, 0]
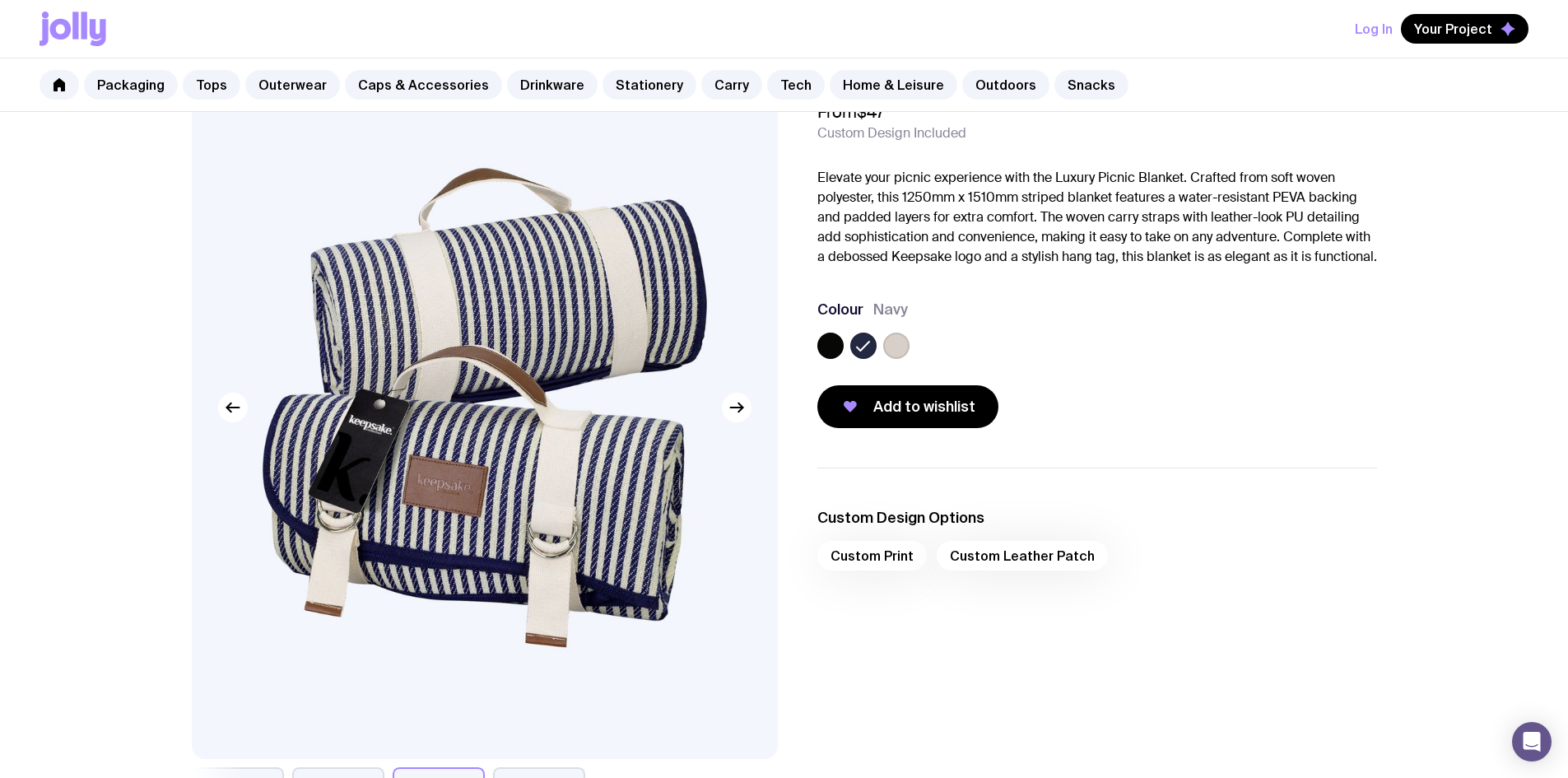
click at [901, 359] on label at bounding box center [895, 345] width 26 height 26
click at [0, 0] on input "radio" at bounding box center [0, 0] width 0 height 0
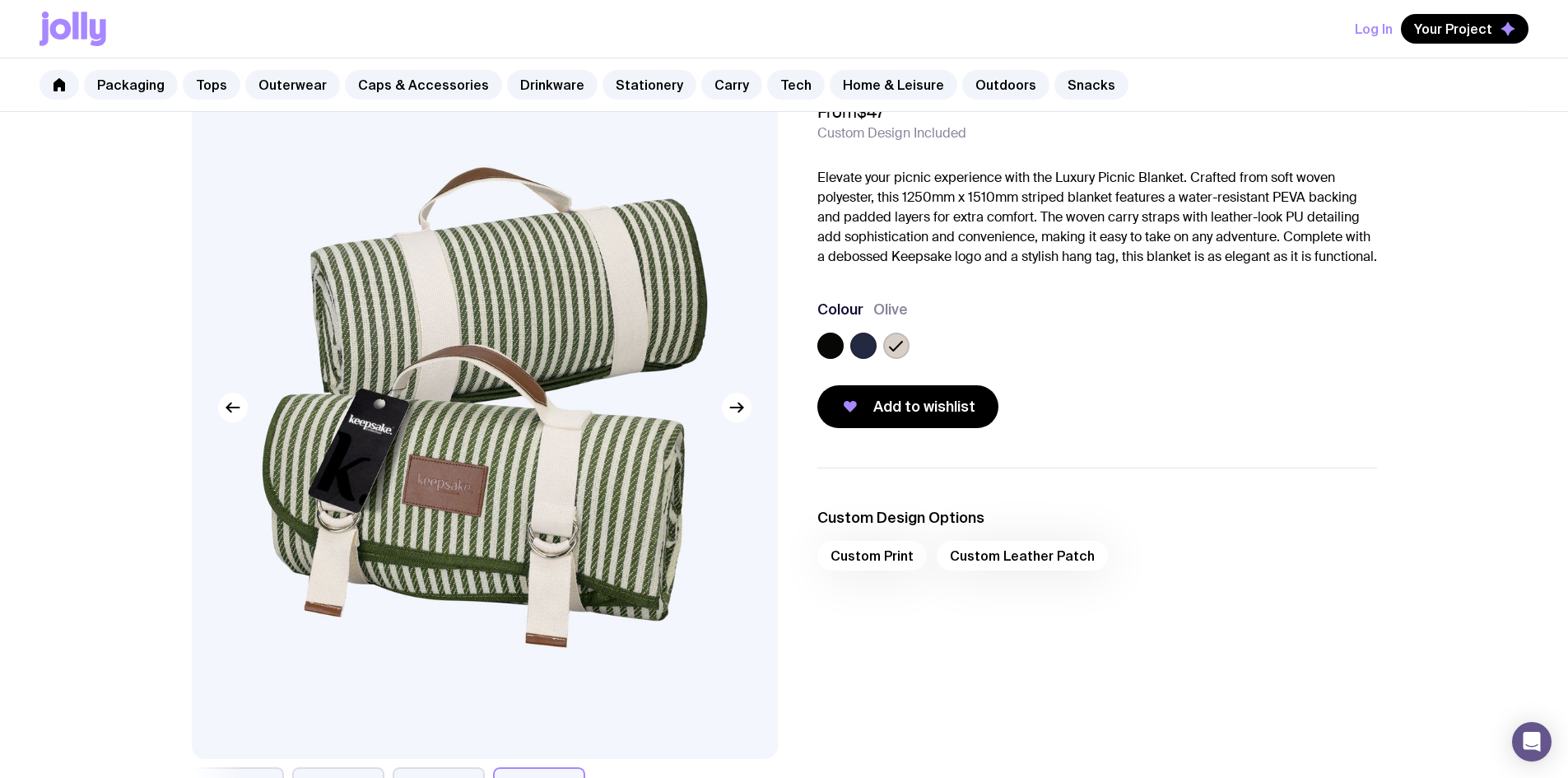
click at [819, 359] on label at bounding box center [830, 345] width 26 height 26
click at [0, 0] on input "radio" at bounding box center [0, 0] width 0 height 0
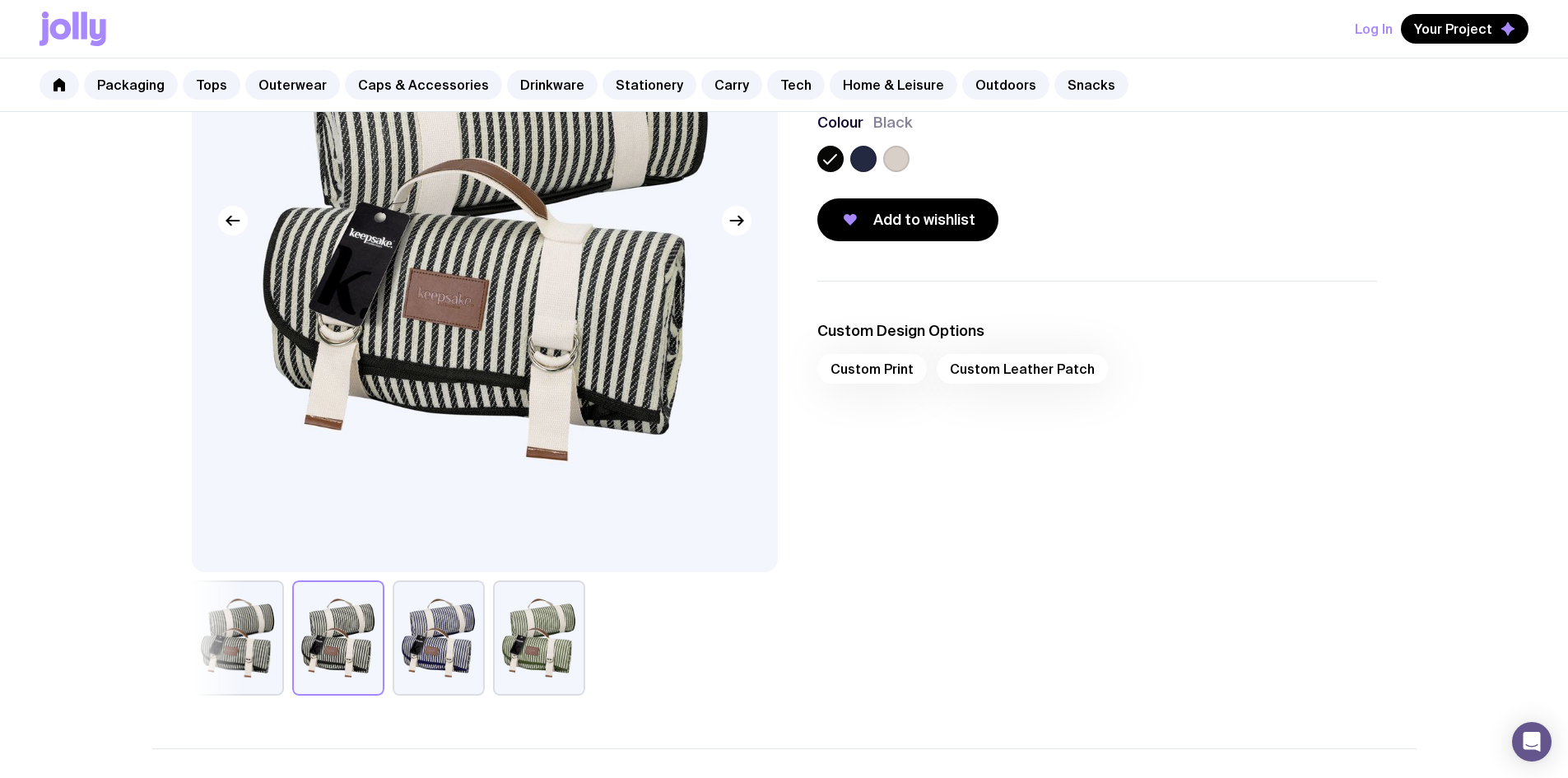
scroll to position [247, 0]
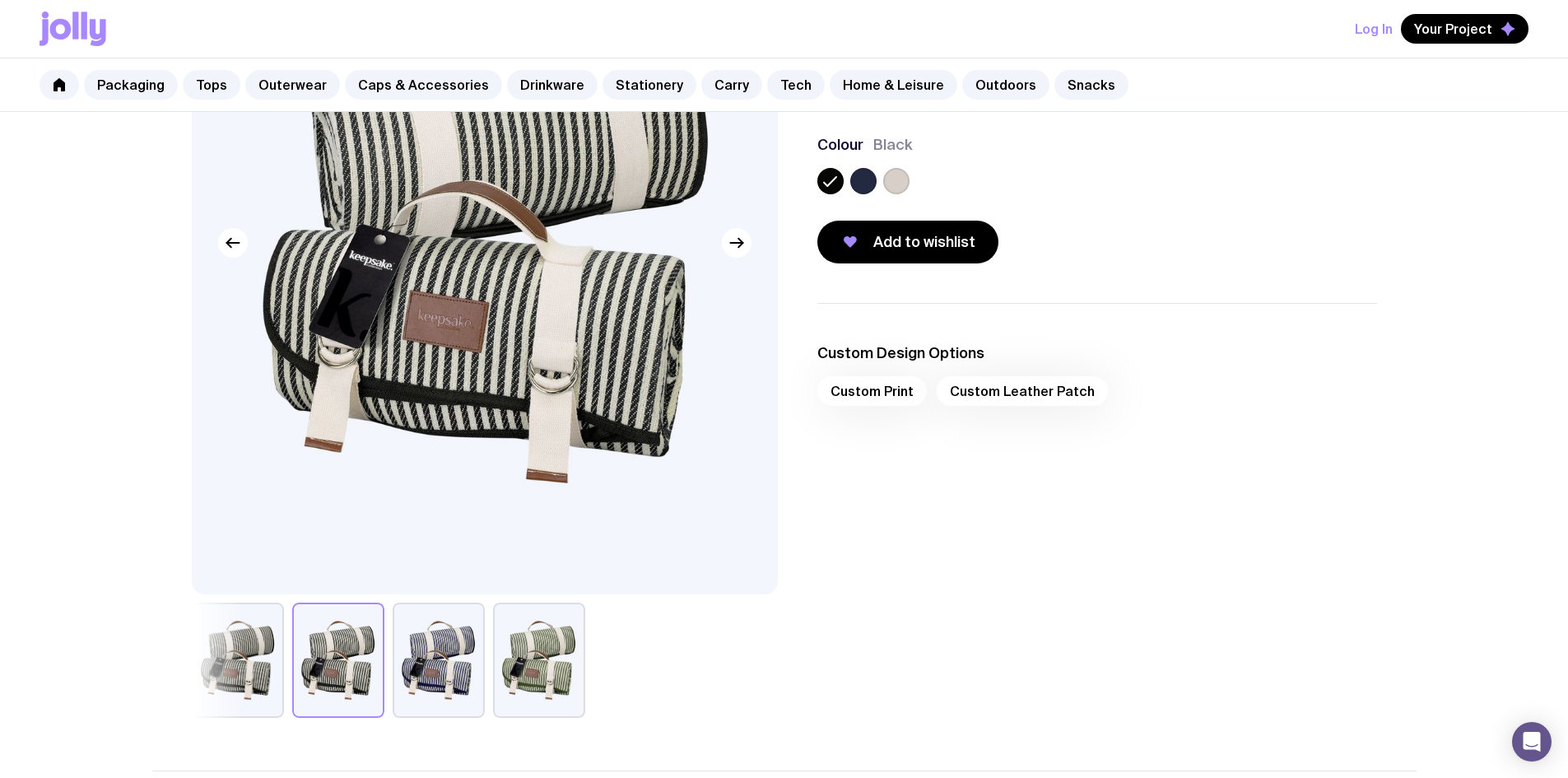
click at [312, 665] on button "button" at bounding box center [338, 660] width 92 height 115
drag, startPoint x: 483, startPoint y: 665, endPoint x: 545, endPoint y: 665, distance: 62.0
click at [485, 665] on div at bounding box center [484, 660] width 586 height 115
click at [545, 665] on button "button" at bounding box center [539, 660] width 92 height 115
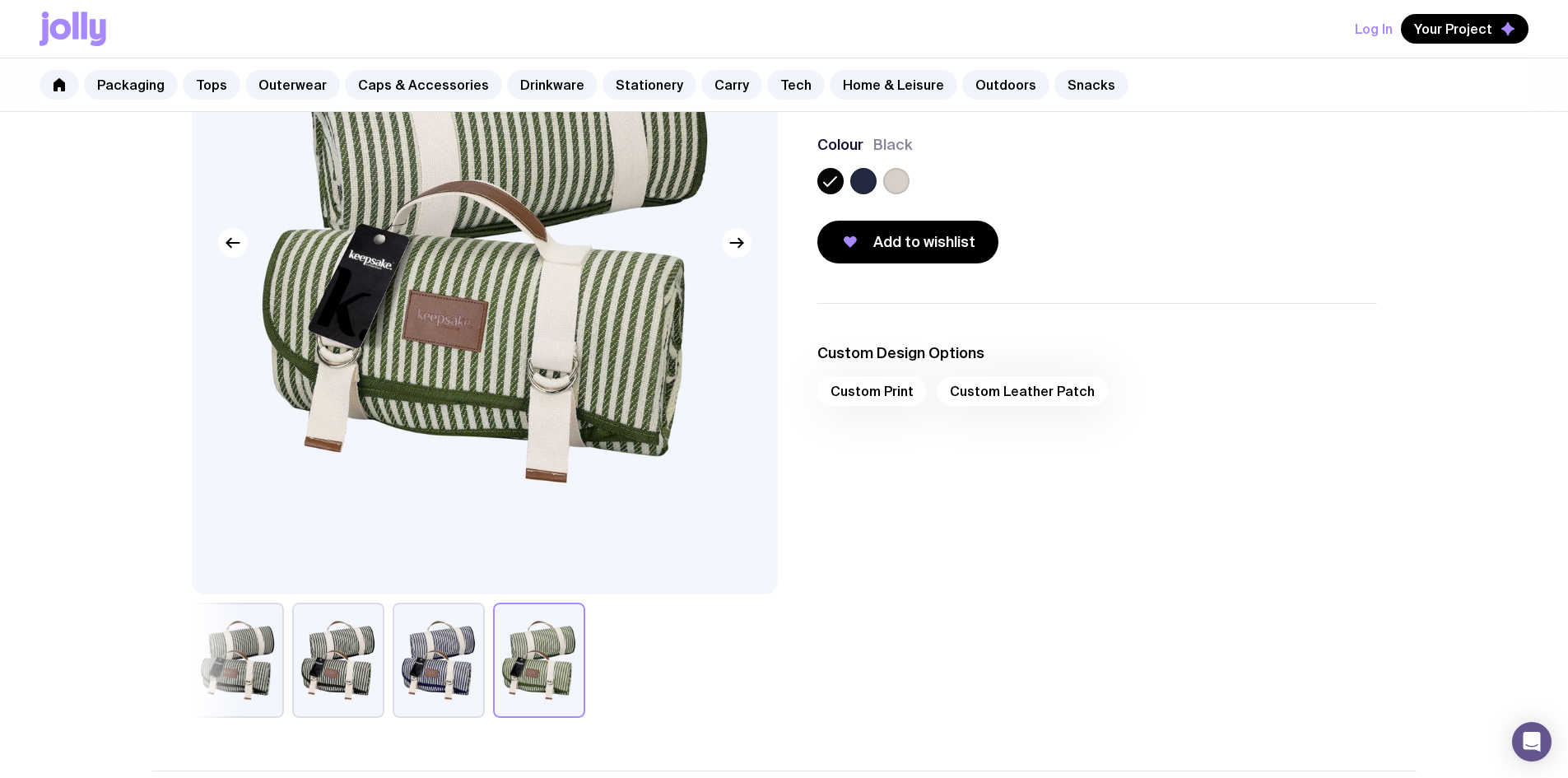
click at [418, 678] on button "button" at bounding box center [439, 660] width 92 height 115
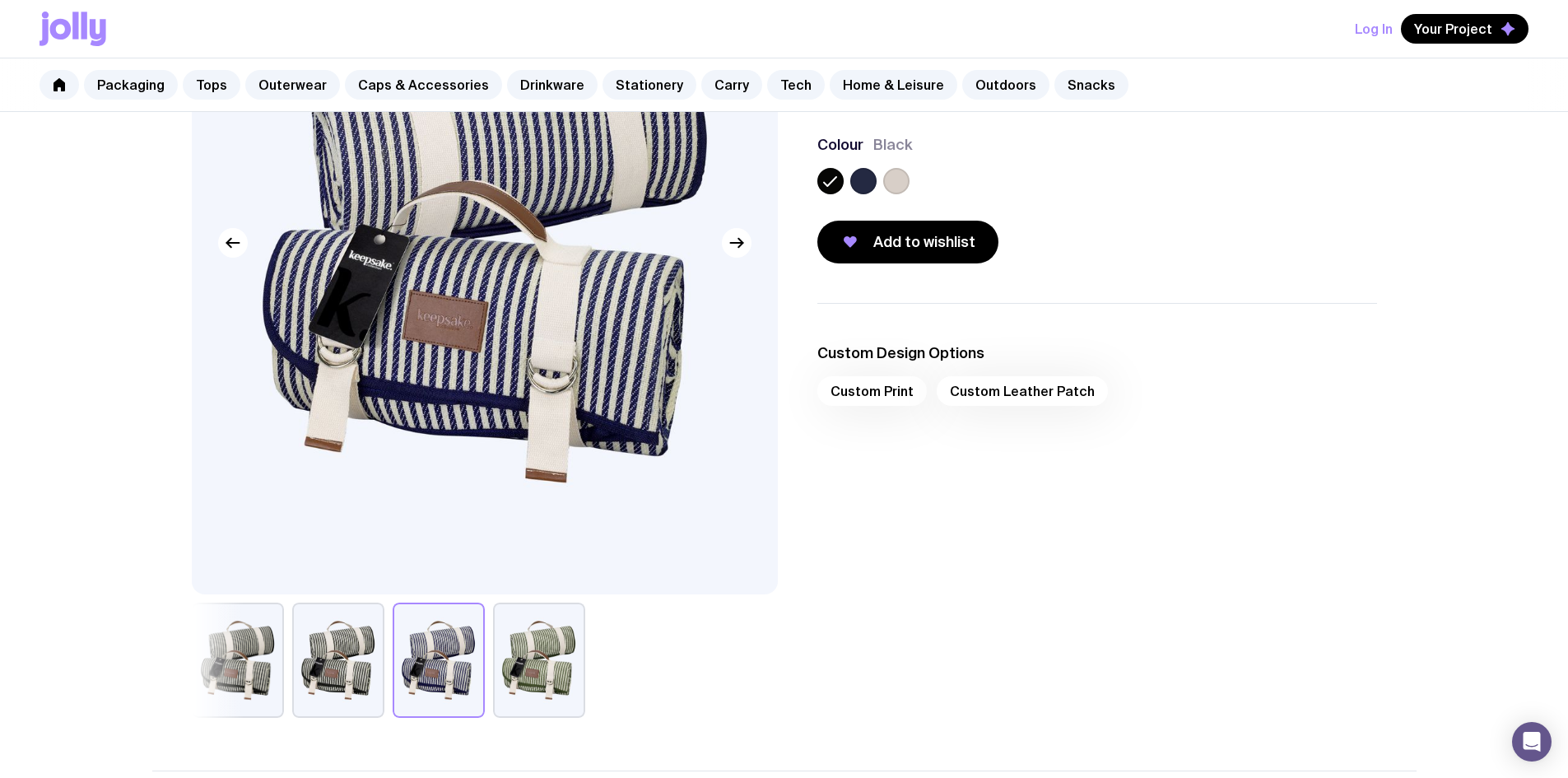
click at [281, 688] on button "button" at bounding box center [238, 660] width 92 height 115
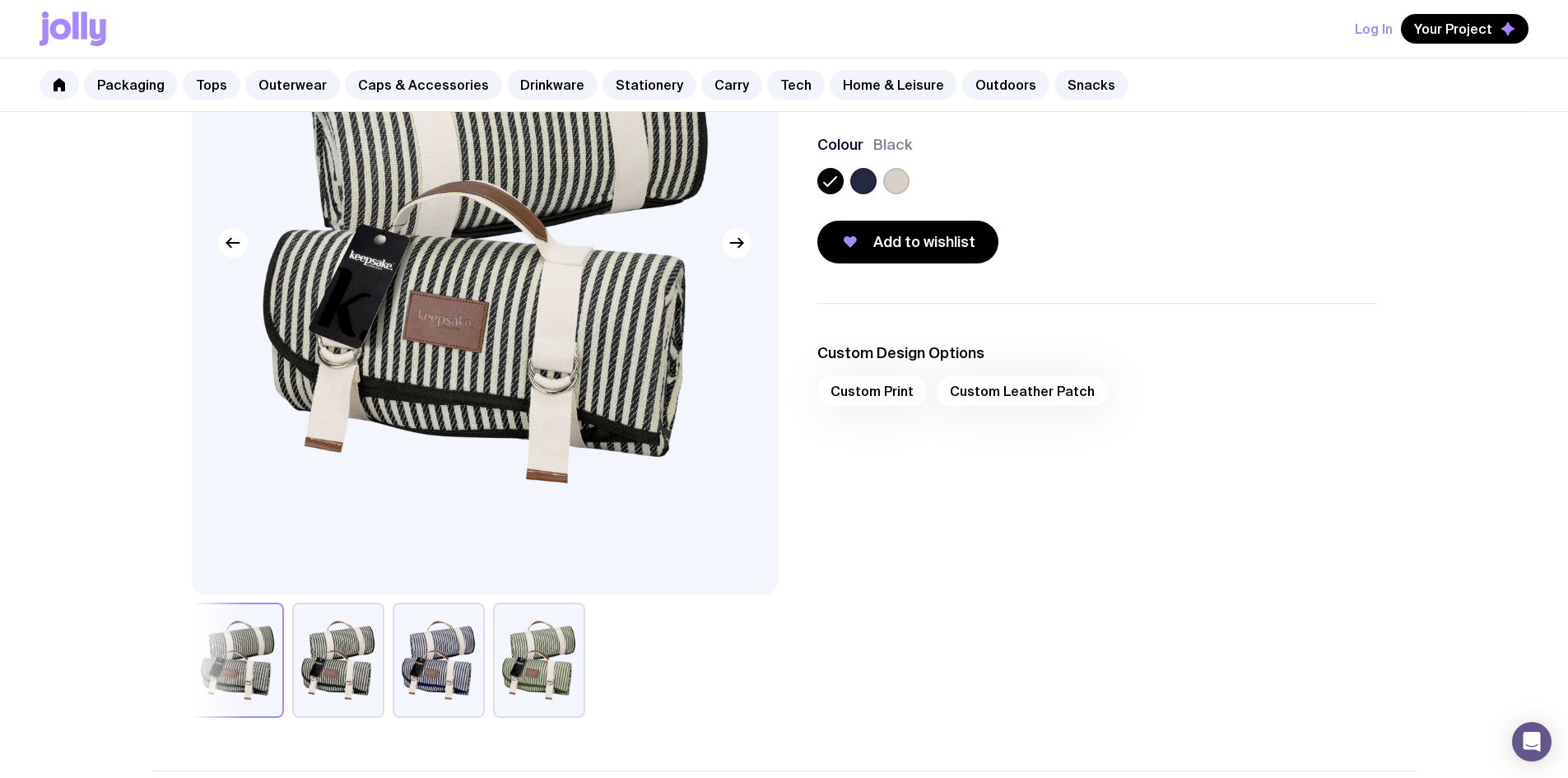
click at [206, 679] on button "button" at bounding box center [238, 660] width 92 height 115
click at [341, 673] on button "button" at bounding box center [338, 660] width 92 height 115
click at [891, 412] on div "Custom Print Custom Leather Patch" at bounding box center [1097, 396] width 559 height 39
click at [991, 409] on div "Custom Print Custom Leather Patch" at bounding box center [1097, 396] width 559 height 39
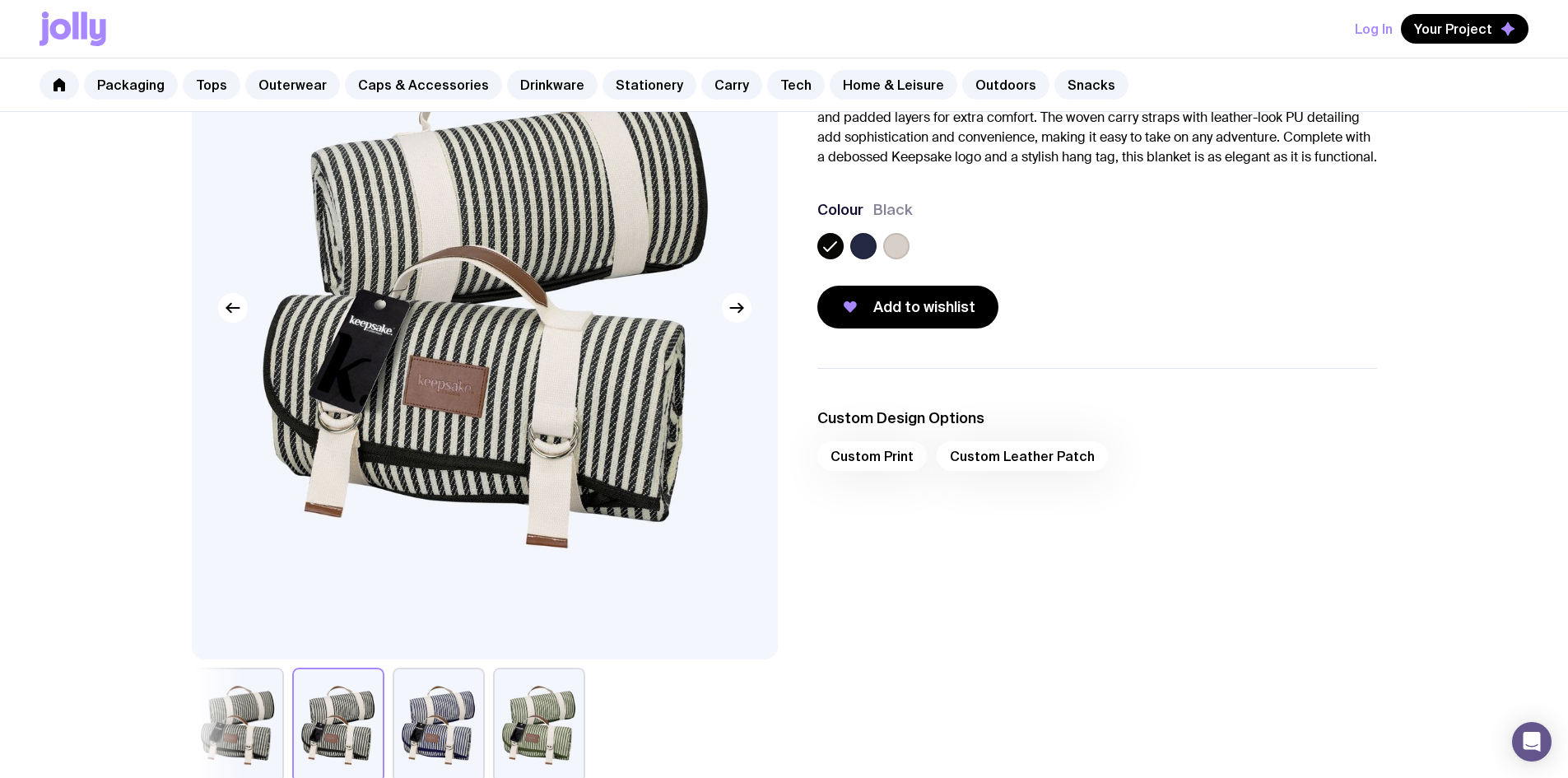
scroll to position [82, 0]
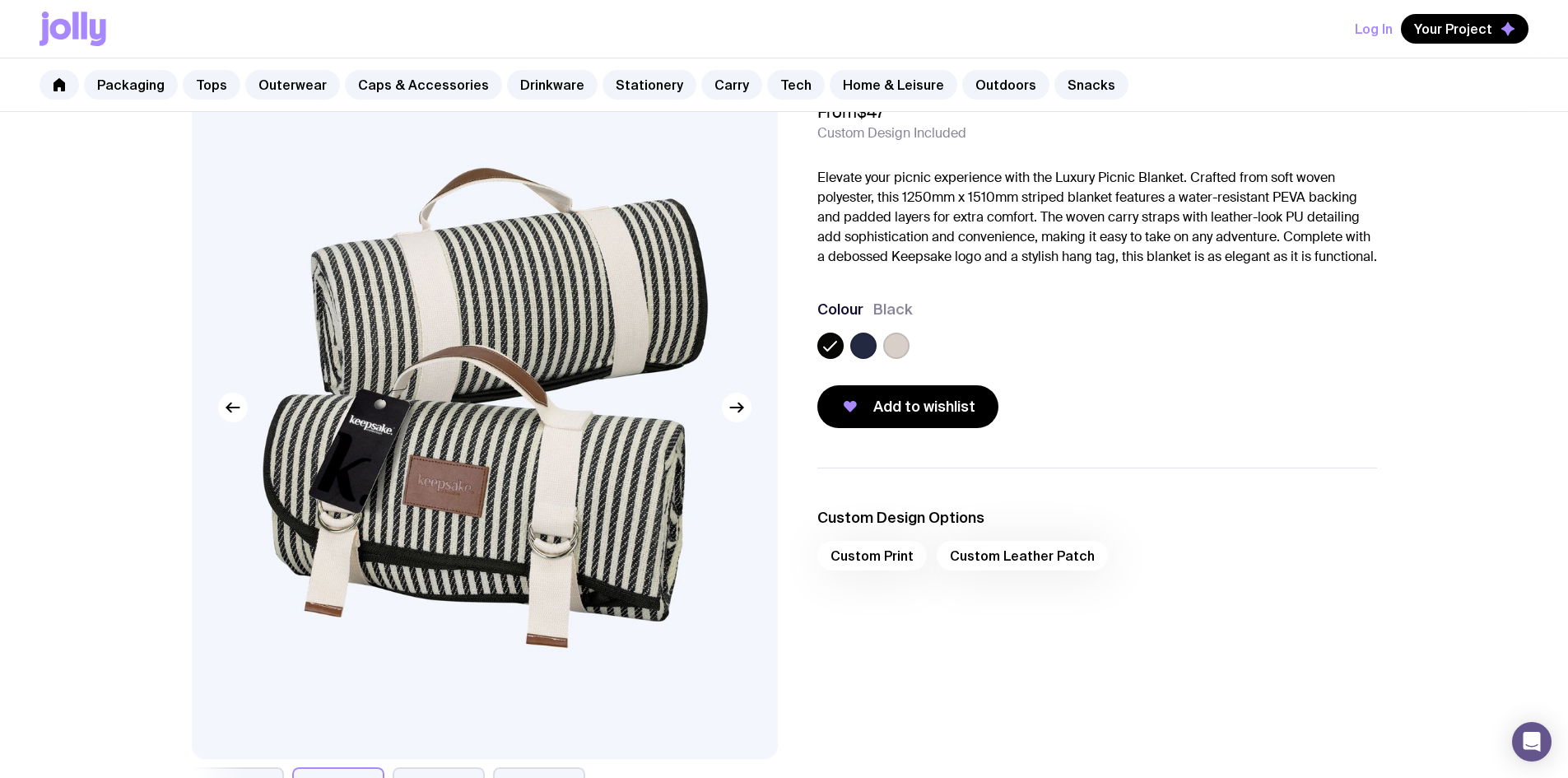
click at [869, 359] on label at bounding box center [863, 345] width 26 height 26
click at [0, 0] on input "radio" at bounding box center [0, 0] width 0 height 0
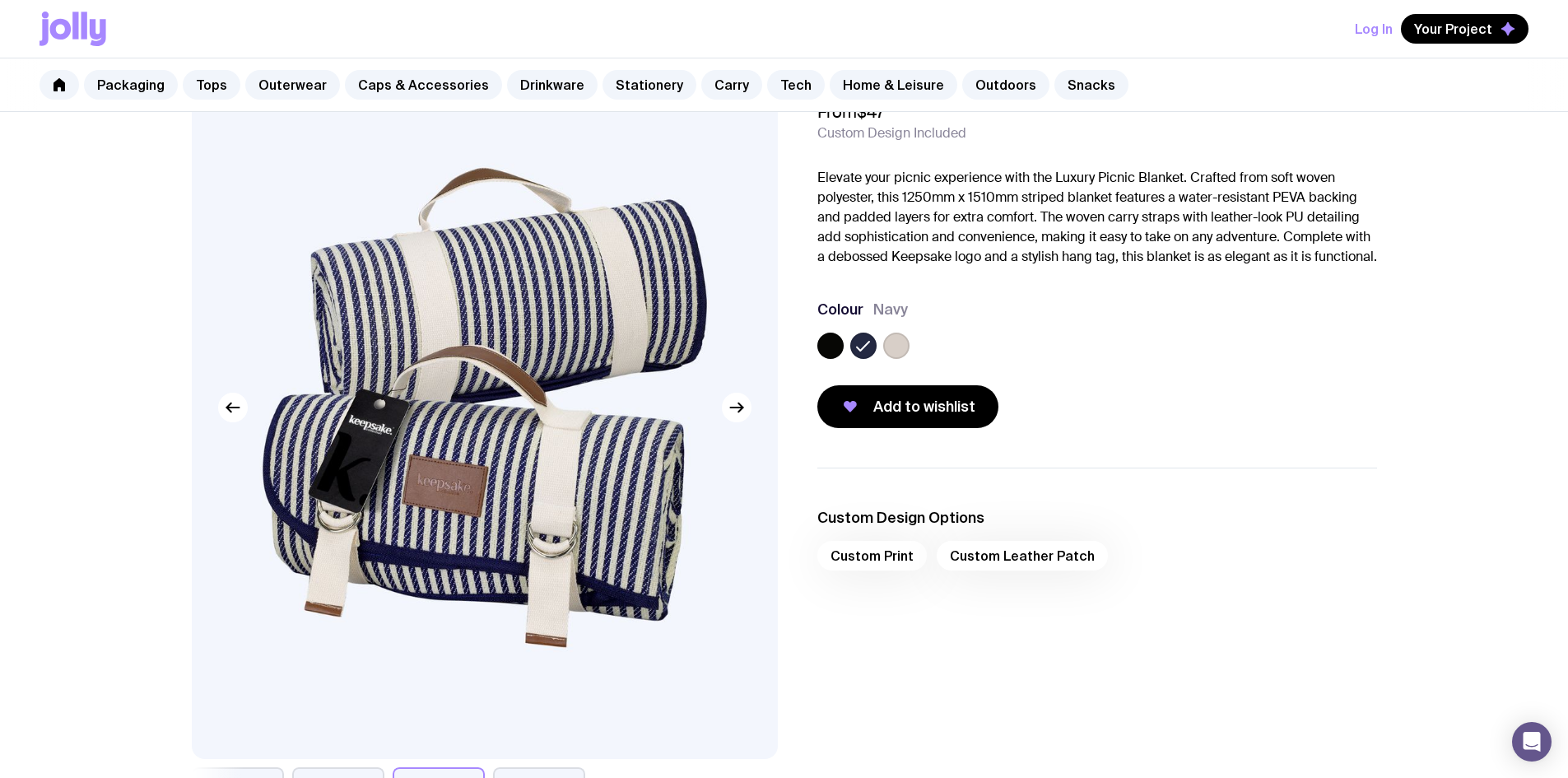
click at [888, 570] on div "Custom Print Custom Leather Patch" at bounding box center [1097, 560] width 559 height 39
click at [1012, 564] on div "Custom Print Custom Leather Patch" at bounding box center [1097, 560] width 559 height 39
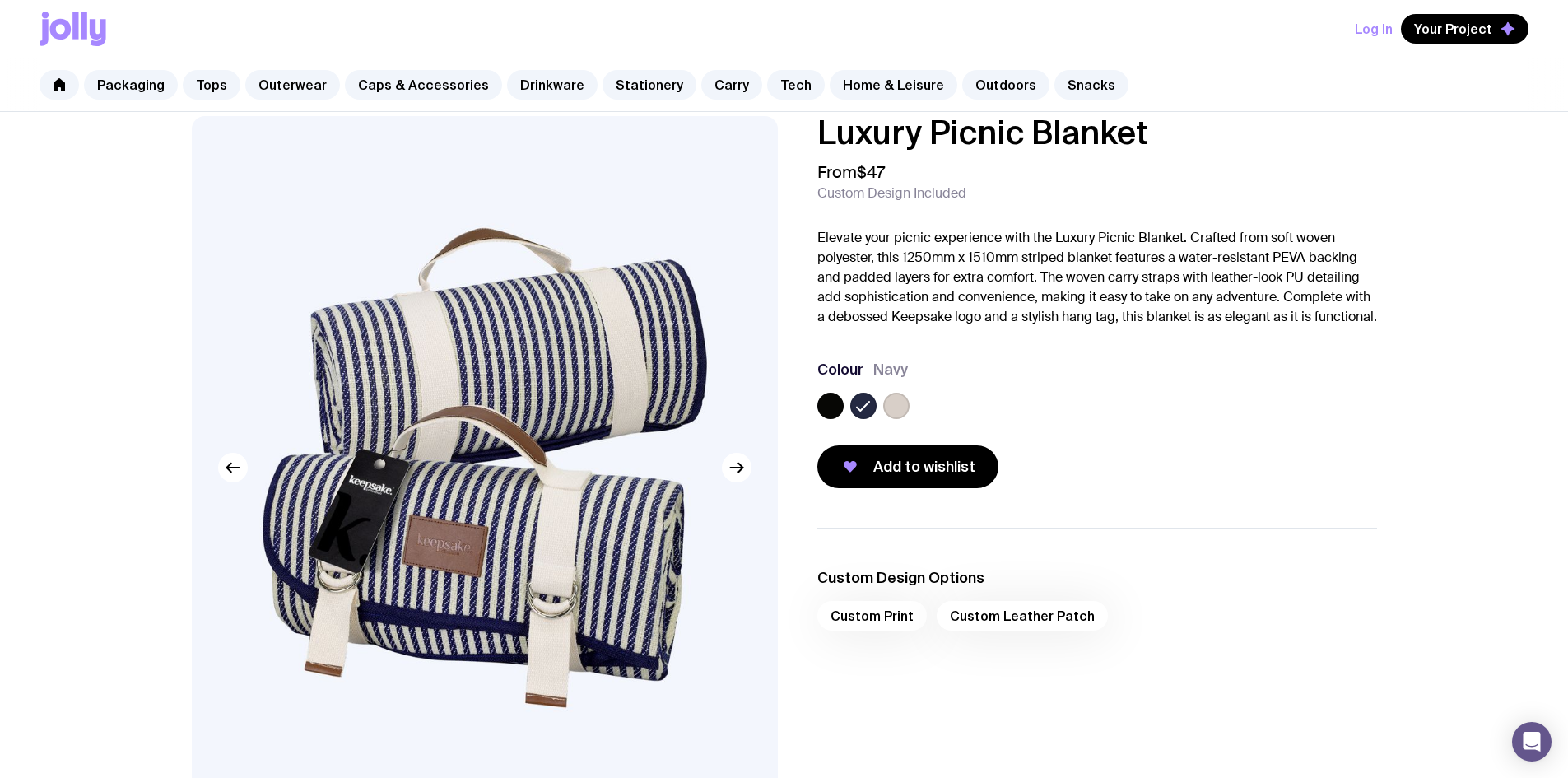
scroll to position [0, 0]
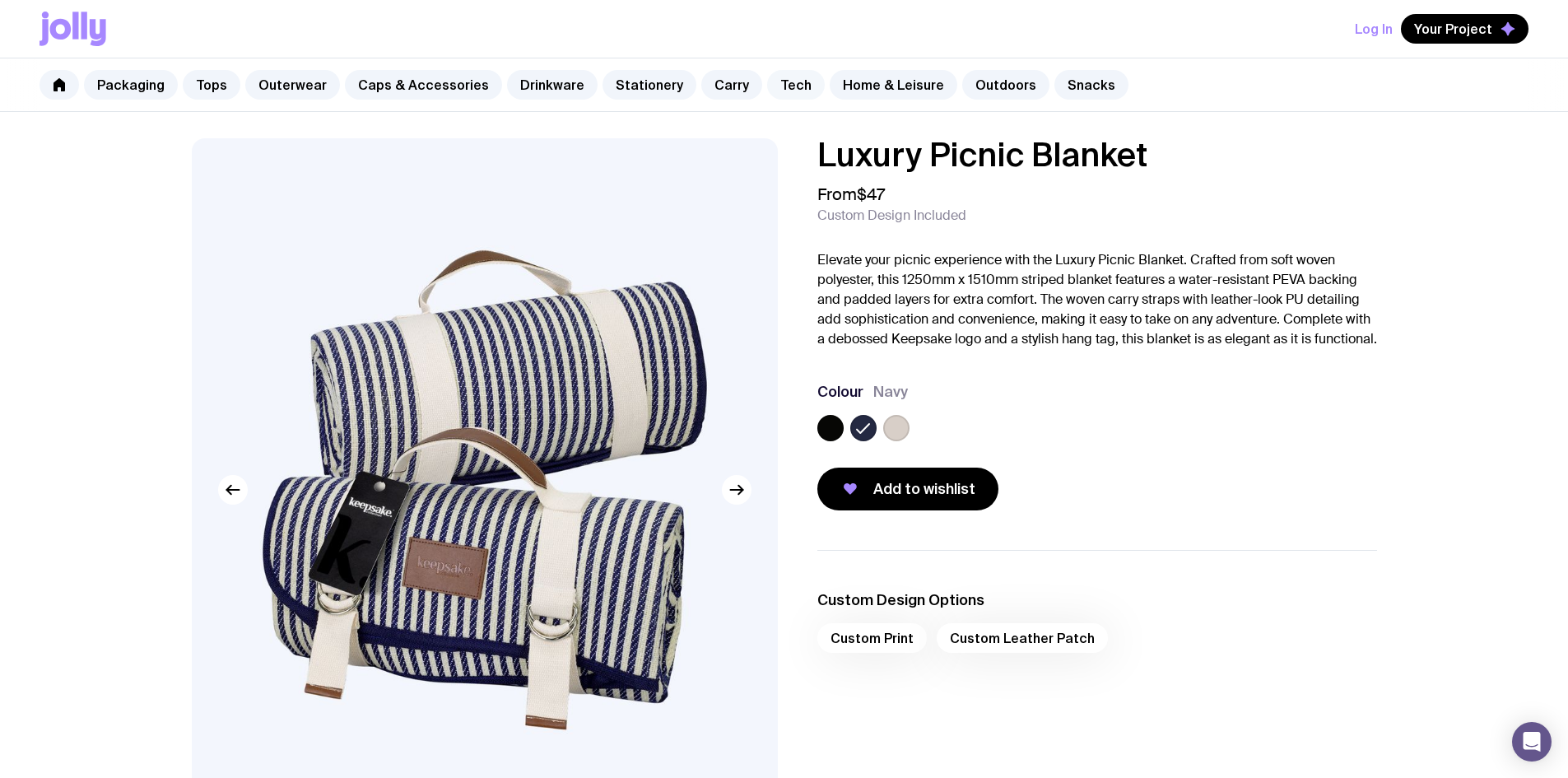
click at [767, 81] on link "Tech" at bounding box center [796, 85] width 58 height 29
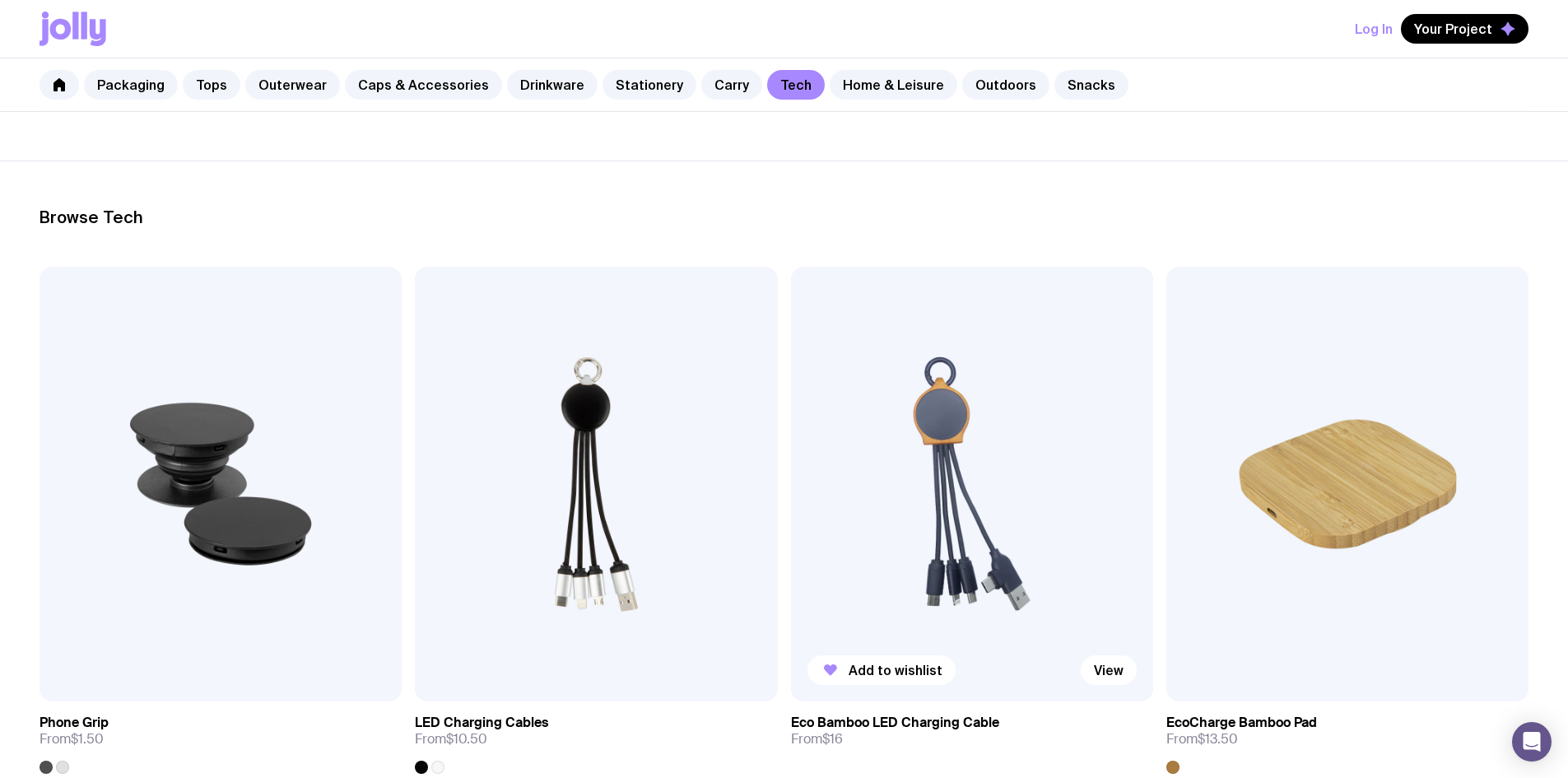
scroll to position [329, 0]
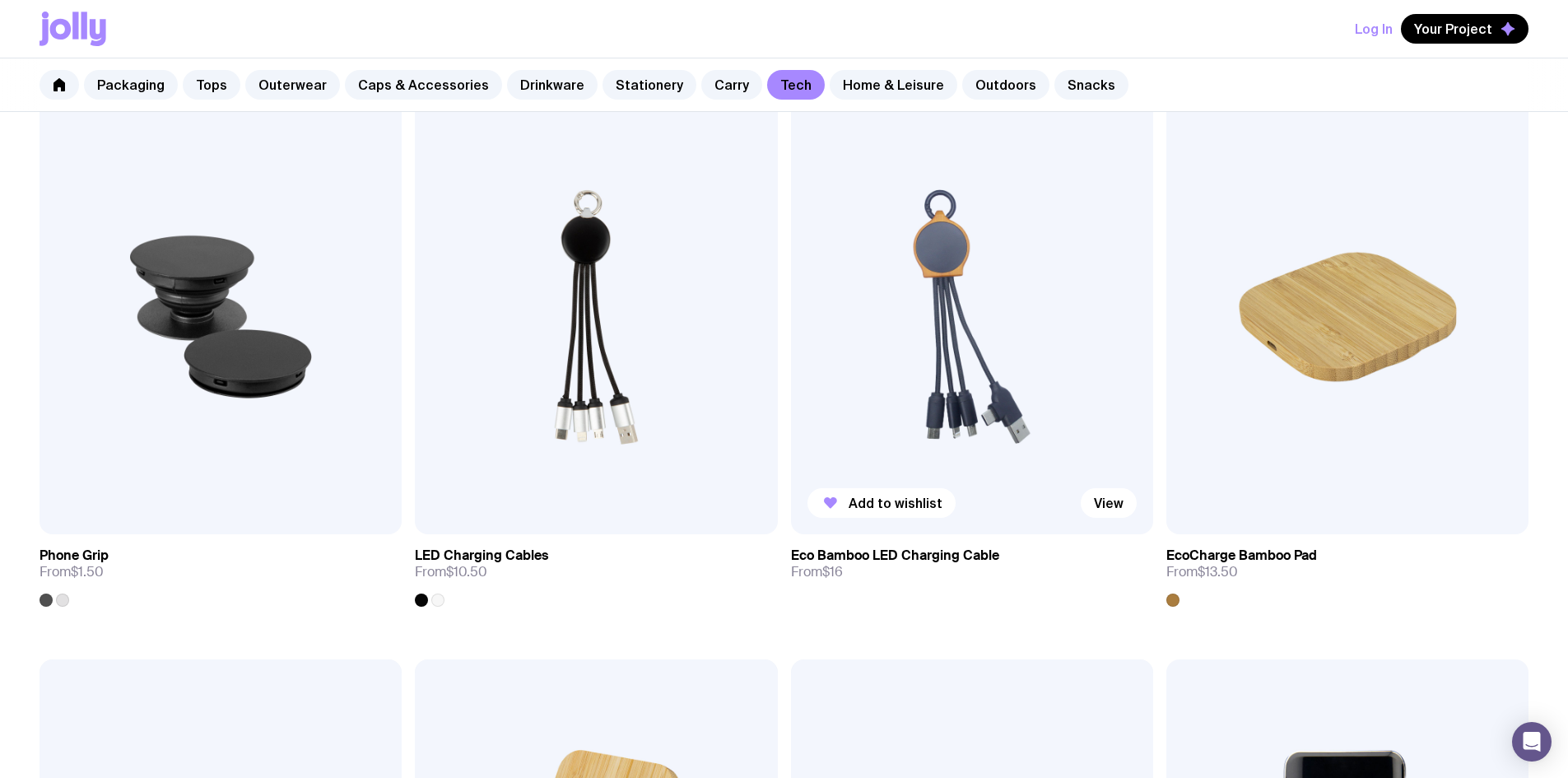
click at [791, 209] on img at bounding box center [972, 317] width 362 height 435
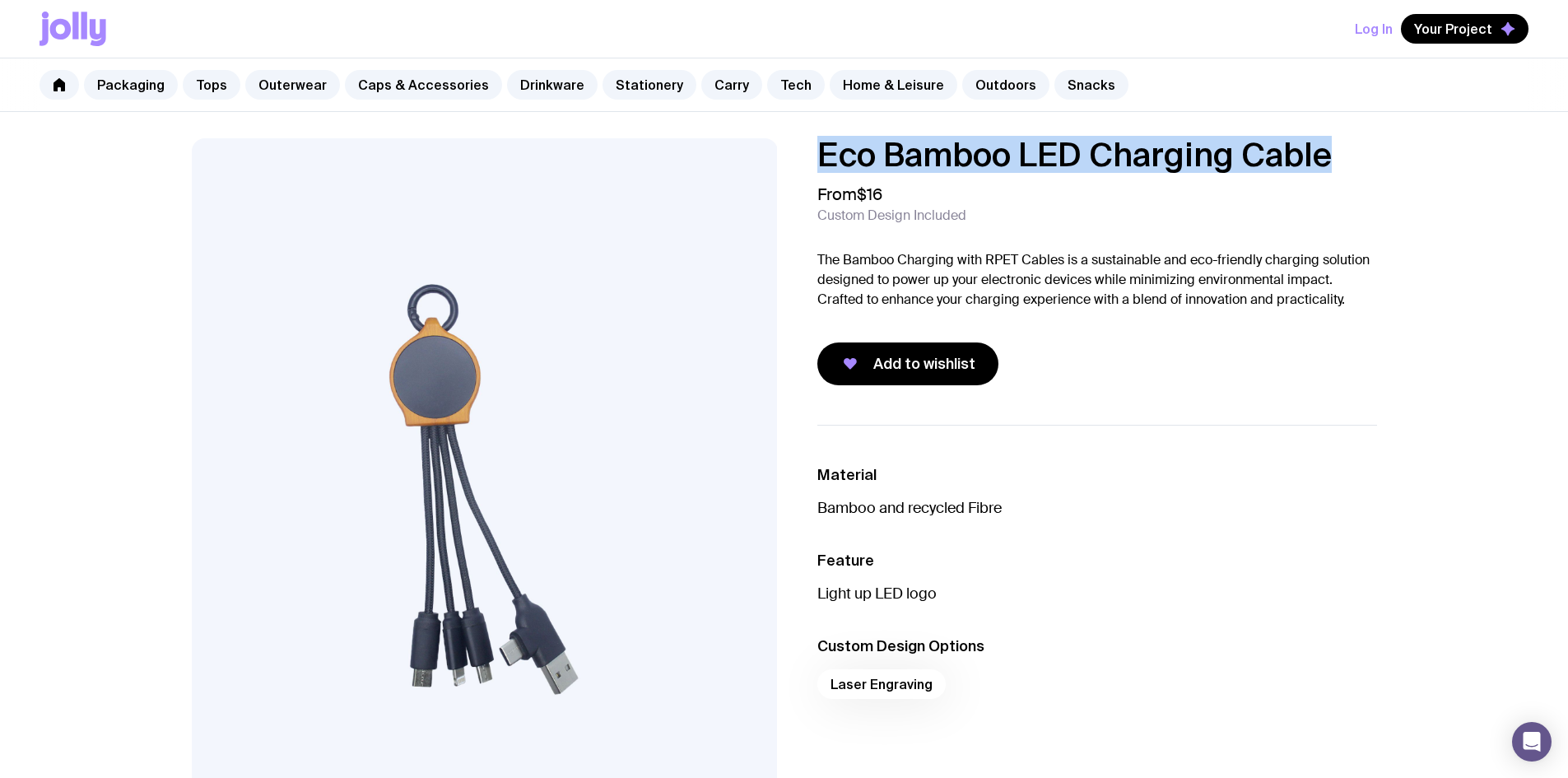
drag, startPoint x: 818, startPoint y: 149, endPoint x: 1362, endPoint y: 151, distance: 544.0
click at [1362, 151] on h1 "Eco Bamboo LED Charging Cable" at bounding box center [1097, 154] width 559 height 33
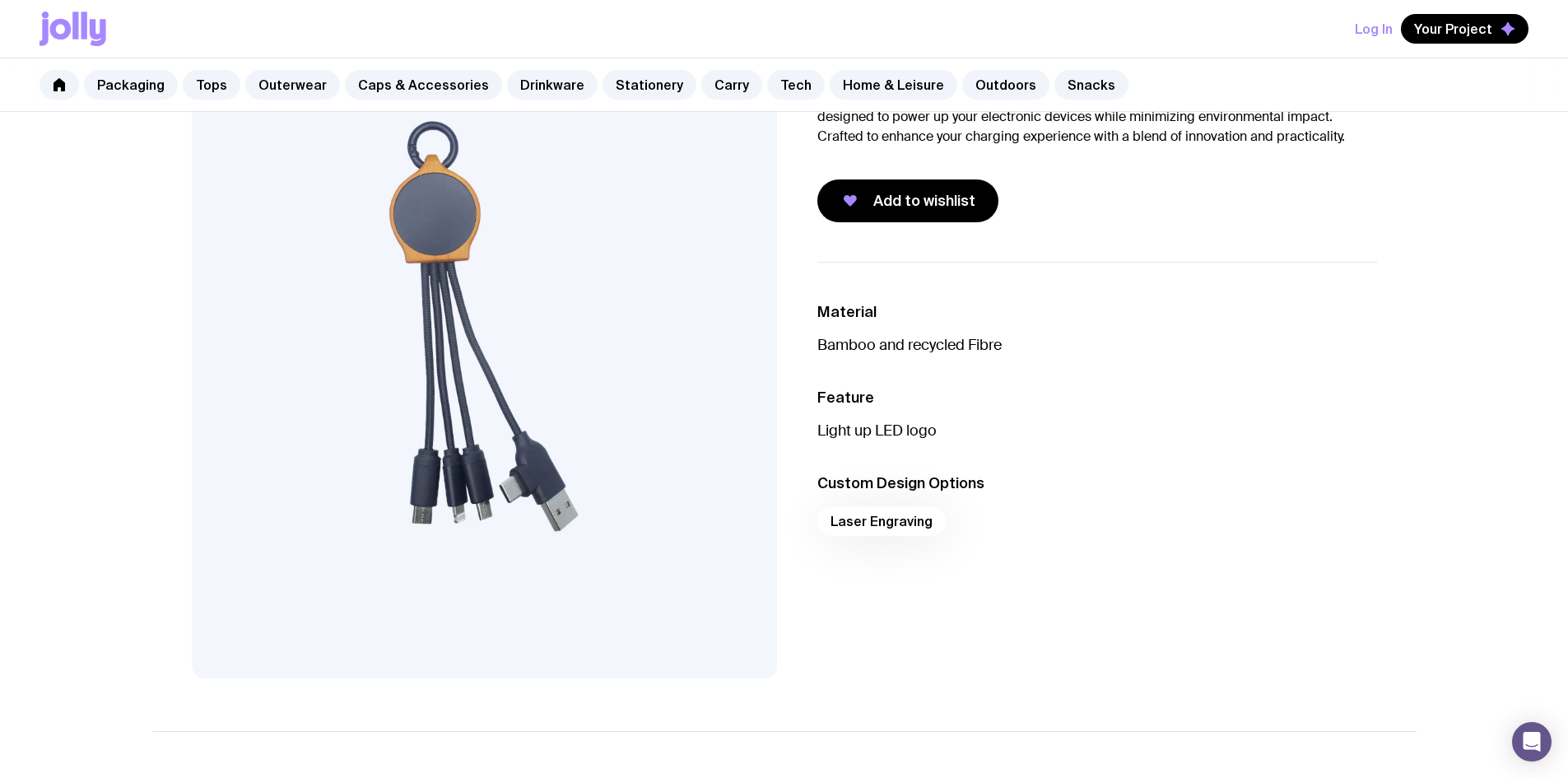
scroll to position [164, 0]
